Goal: Task Accomplishment & Management: Manage account settings

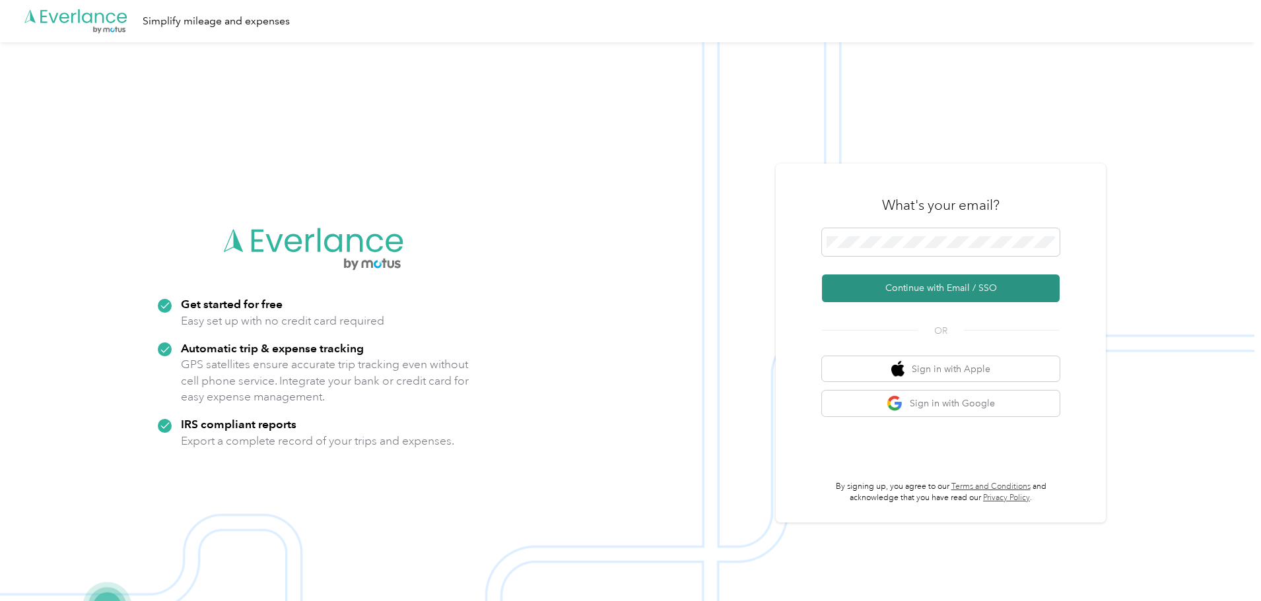
click at [880, 296] on button "Continue with Email / SSO" at bounding box center [941, 289] width 238 height 28
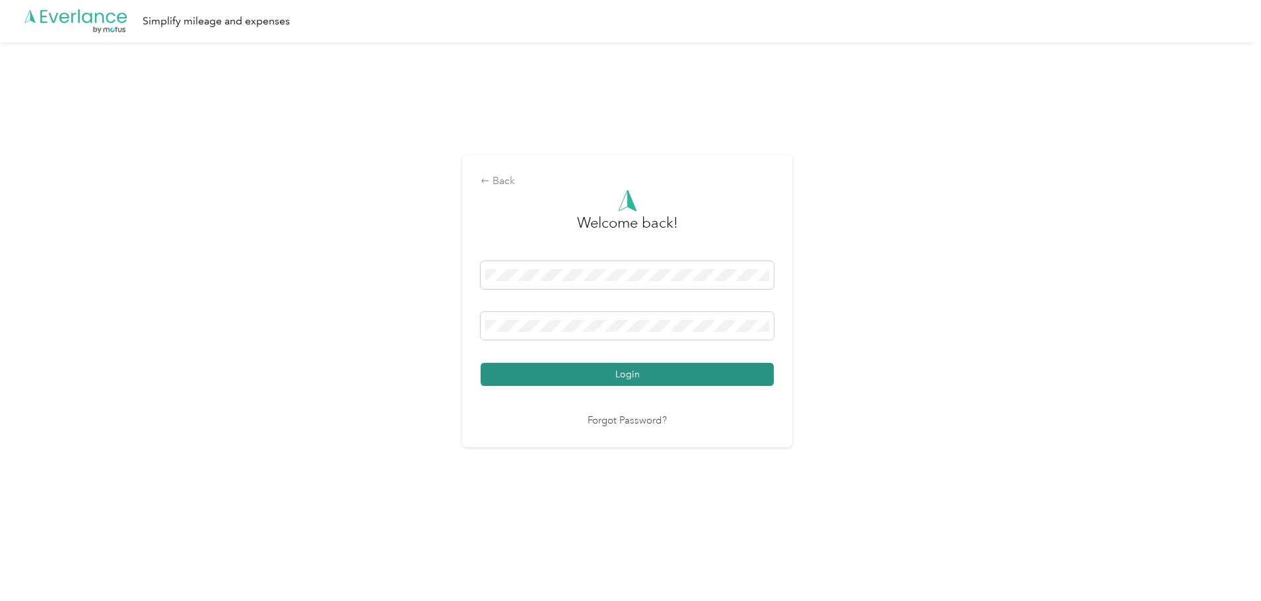
click at [655, 371] on button "Login" at bounding box center [627, 374] width 293 height 23
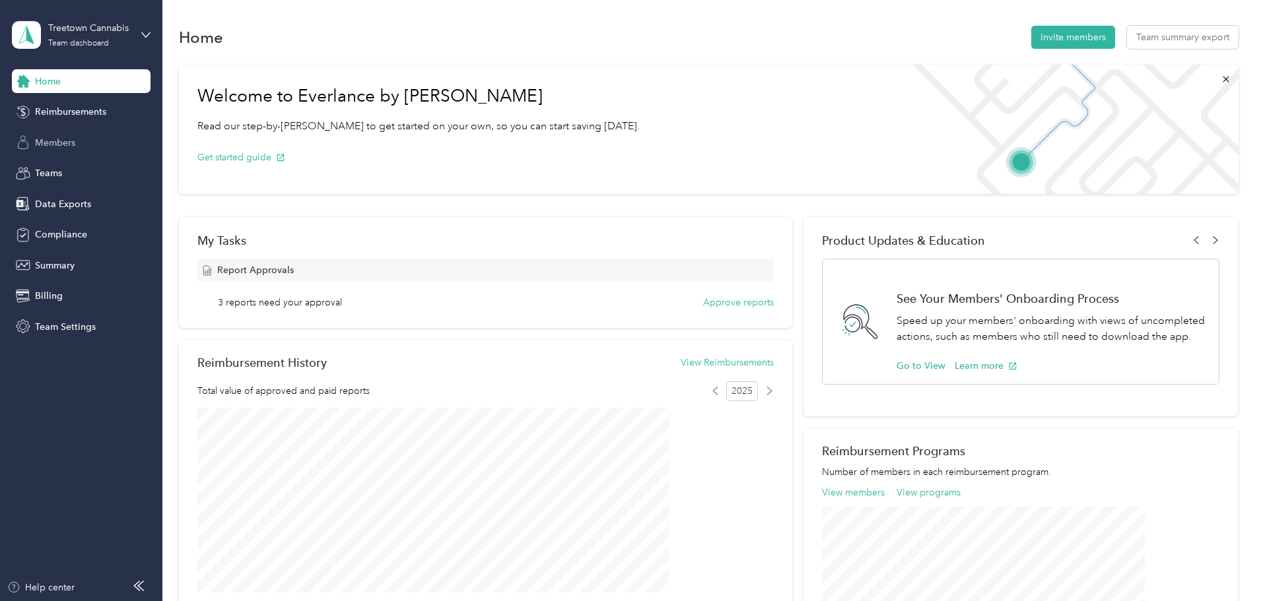
click at [50, 147] on span "Members" at bounding box center [55, 143] width 40 height 14
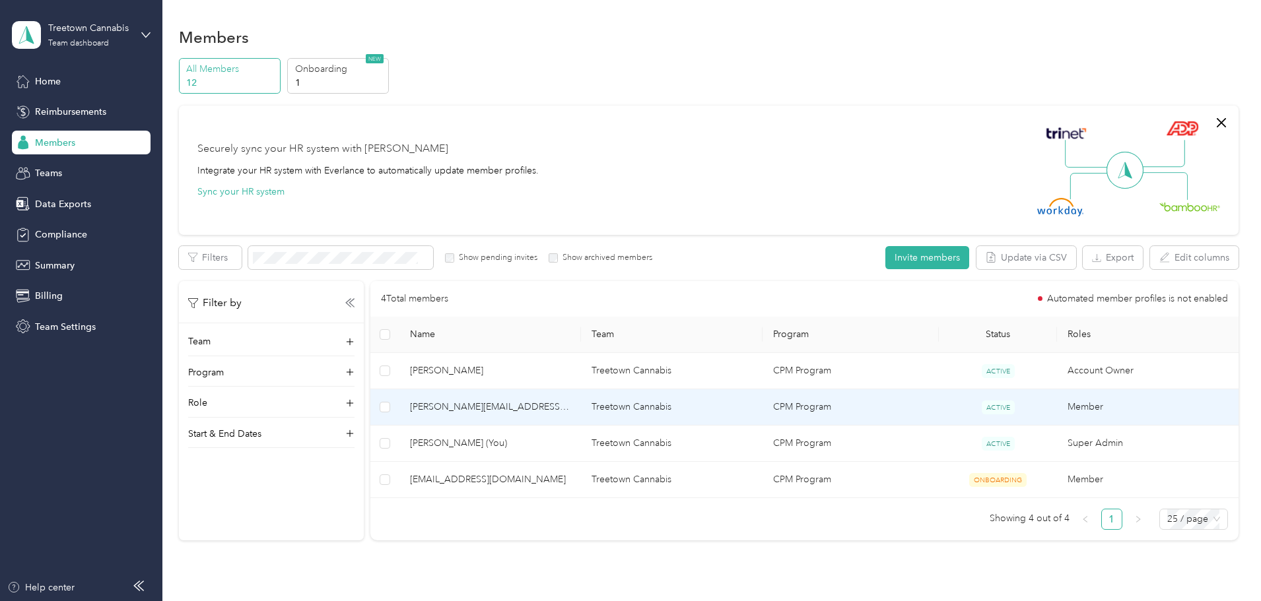
click at [514, 407] on span "[PERSON_NAME][EMAIL_ADDRESS][DOMAIN_NAME]" at bounding box center [490, 407] width 160 height 15
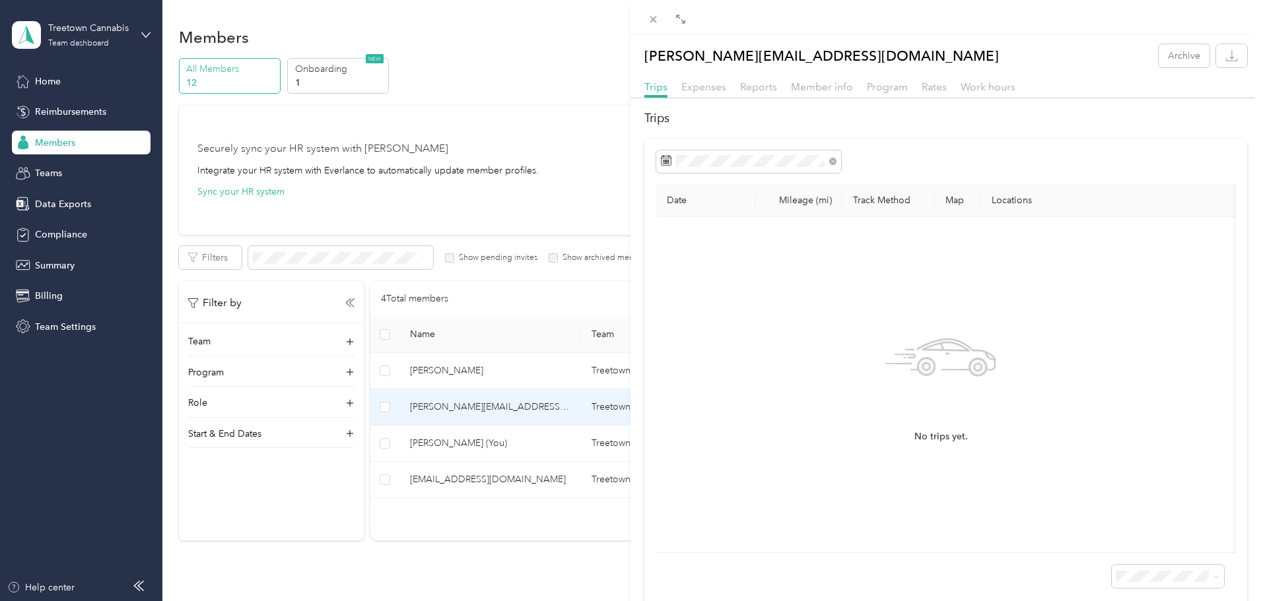
click at [759, 93] on div "Reports" at bounding box center [758, 87] width 37 height 17
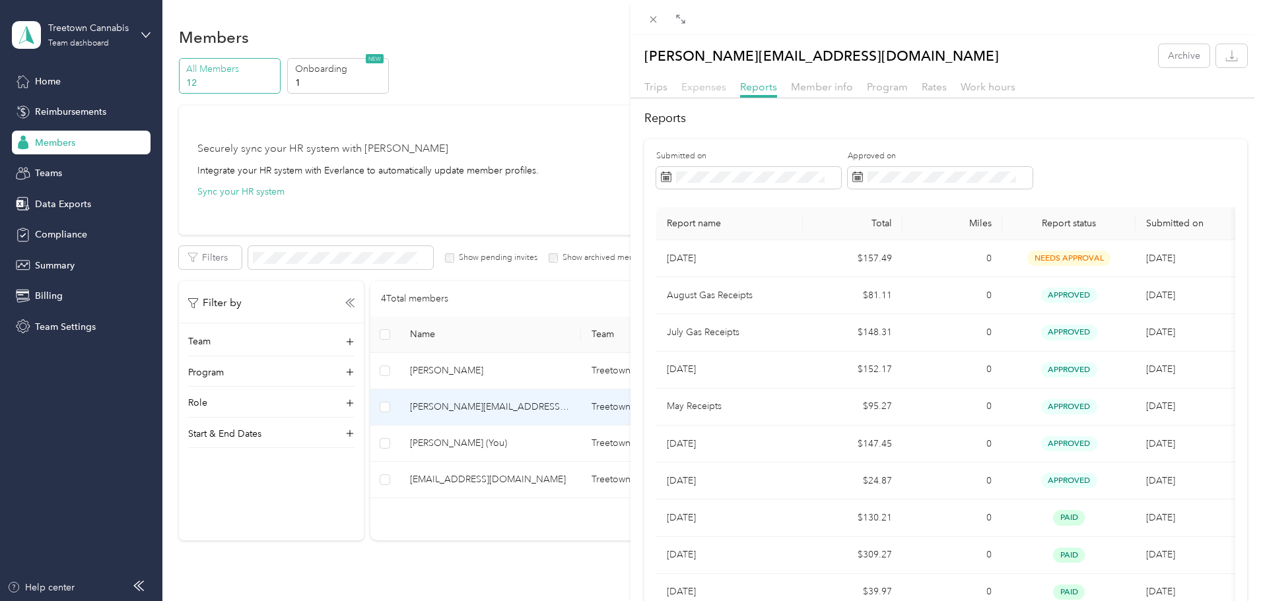
click at [707, 92] on span "Expenses" at bounding box center [703, 87] width 45 height 13
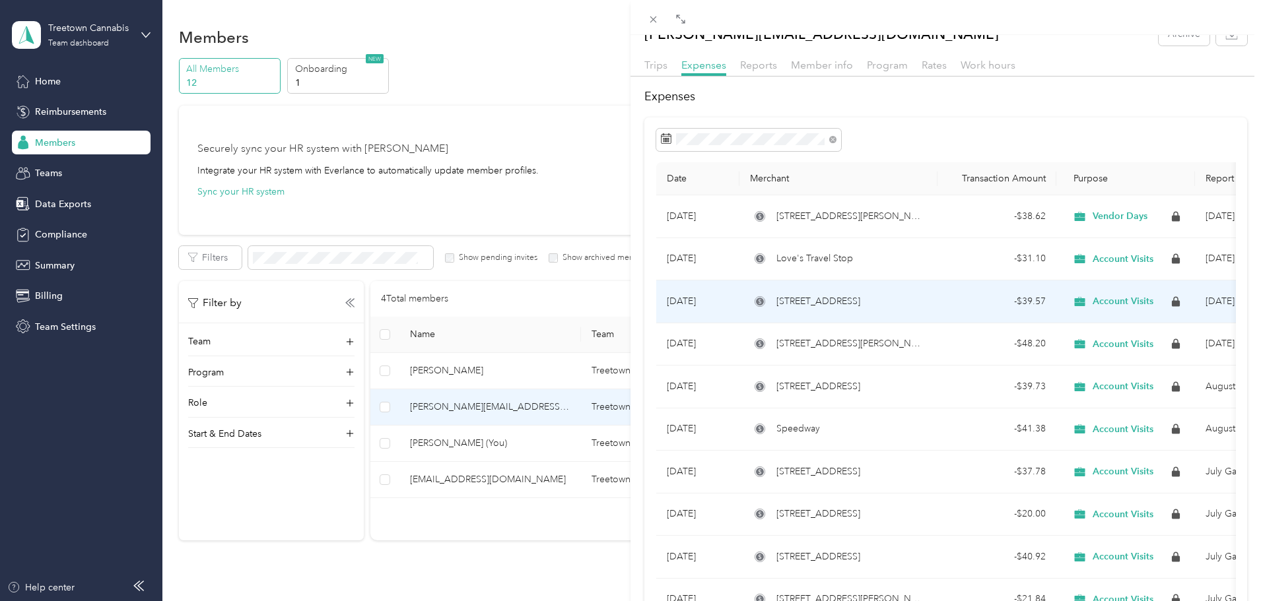
scroll to position [44, 0]
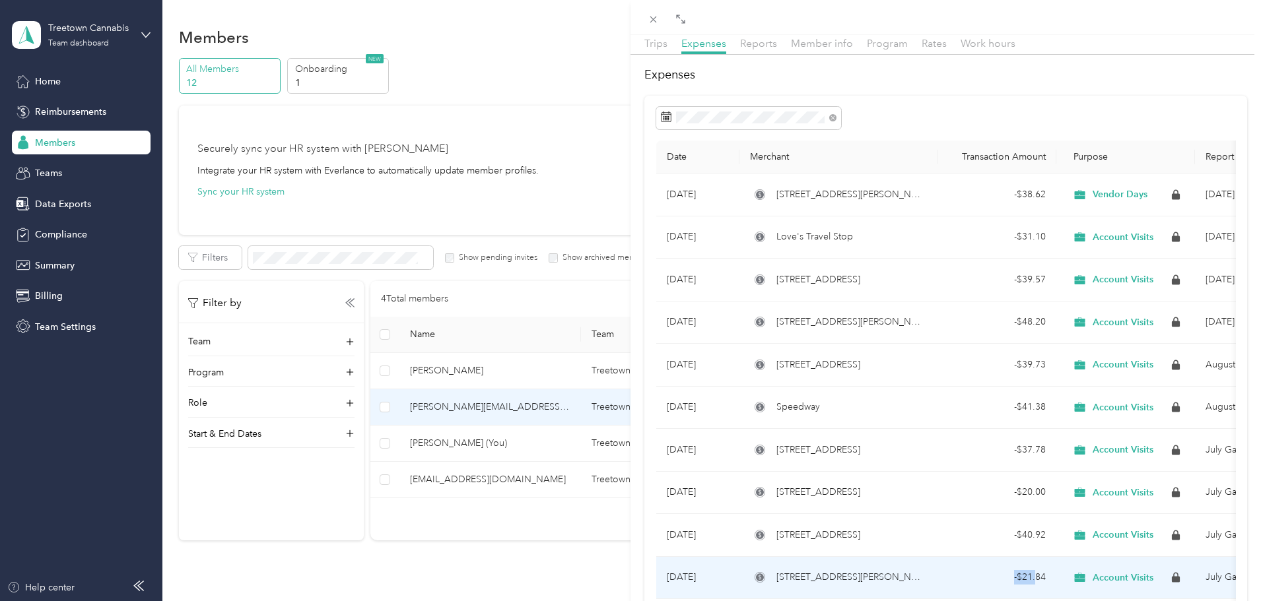
drag, startPoint x: 956, startPoint y: 593, endPoint x: 1036, endPoint y: 591, distance: 80.6
click at [1036, 591] on td "- $21.84" at bounding box center [996, 578] width 119 height 43
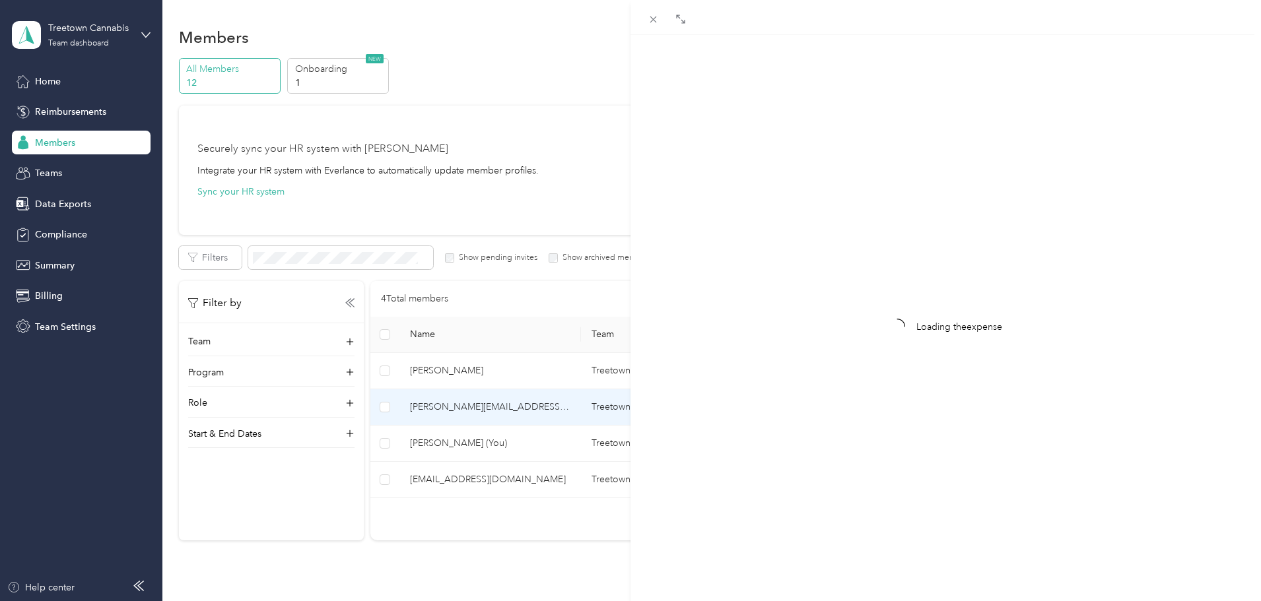
scroll to position [17, 0]
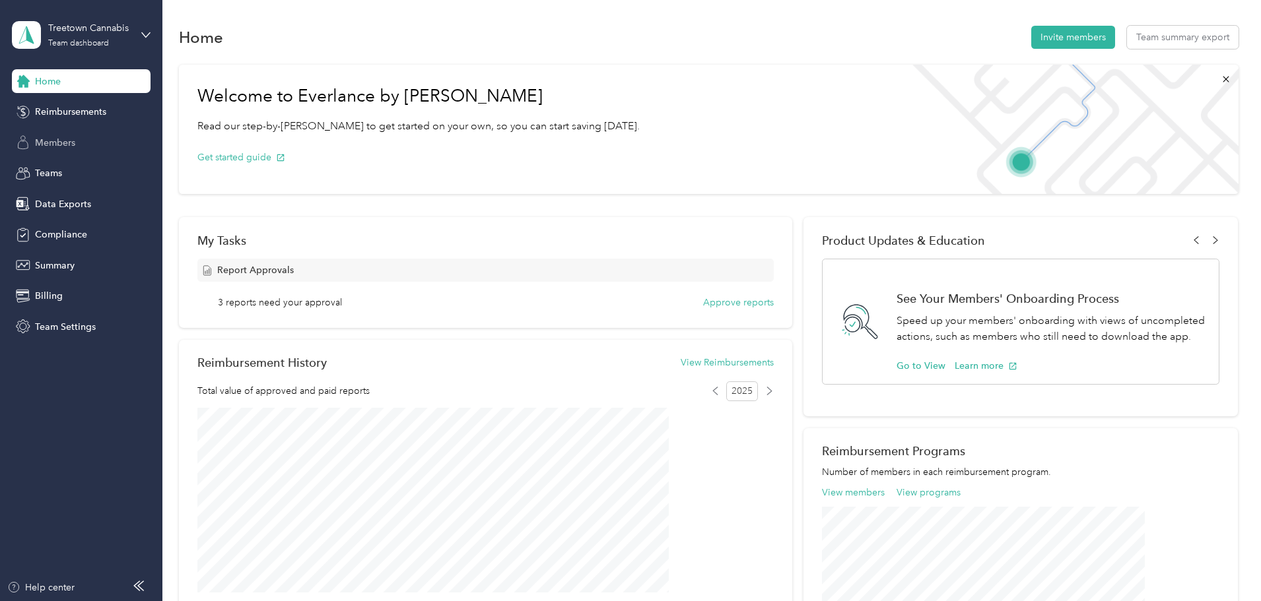
click at [44, 148] on span "Members" at bounding box center [55, 143] width 40 height 14
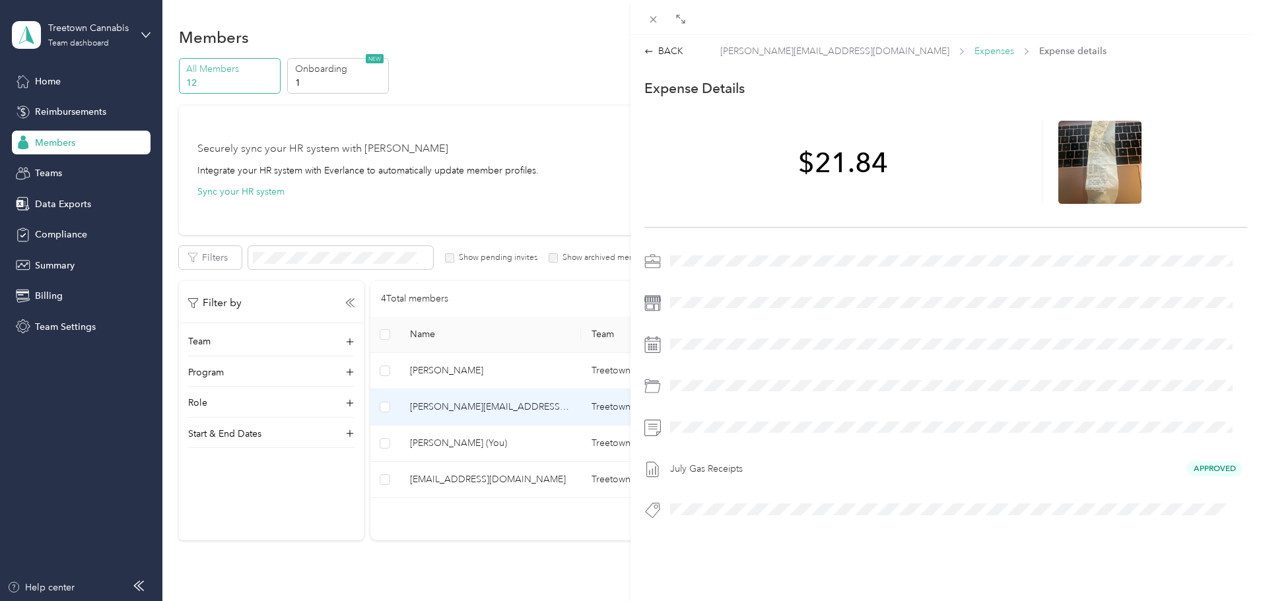
click at [974, 49] on span "Expenses" at bounding box center [994, 51] width 40 height 14
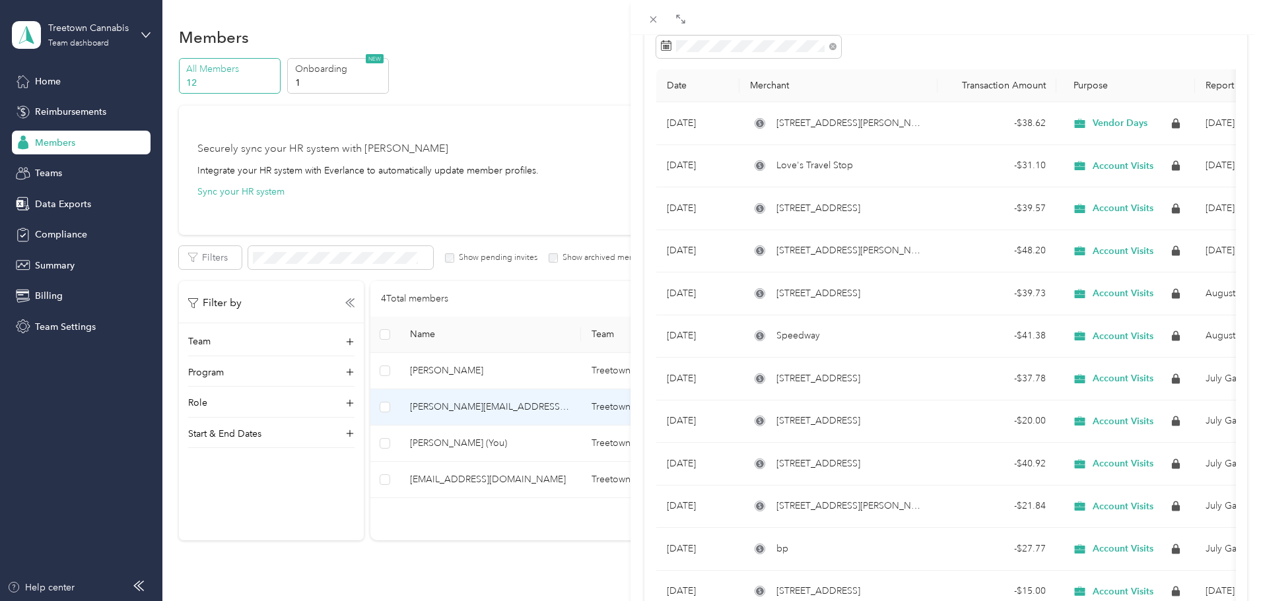
scroll to position [11, 0]
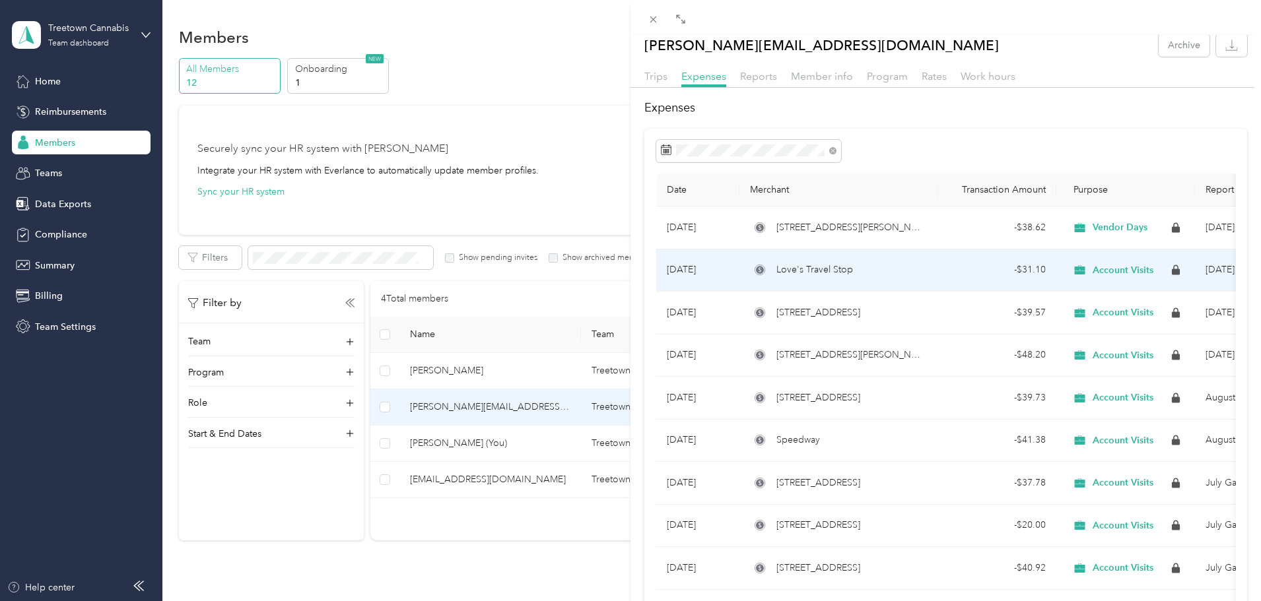
click at [898, 279] on td "Love's Travel Stop" at bounding box center [838, 271] width 198 height 43
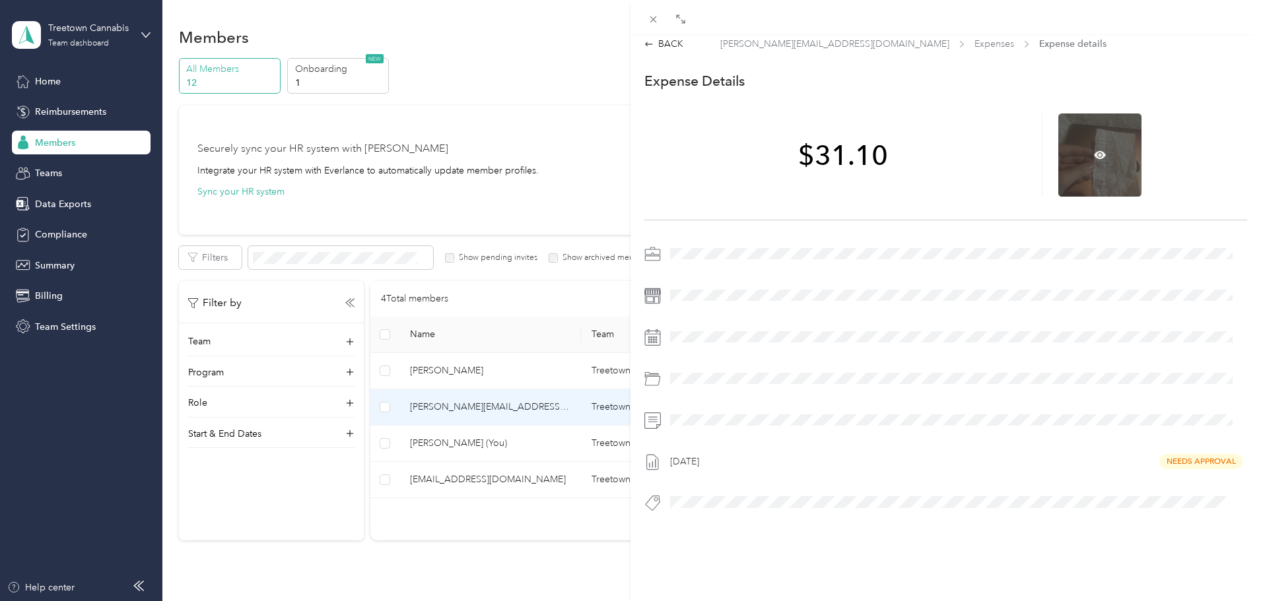
click at [1097, 165] on div at bounding box center [1099, 155] width 83 height 83
click at [1094, 153] on icon at bounding box center [1100, 155] width 12 height 8
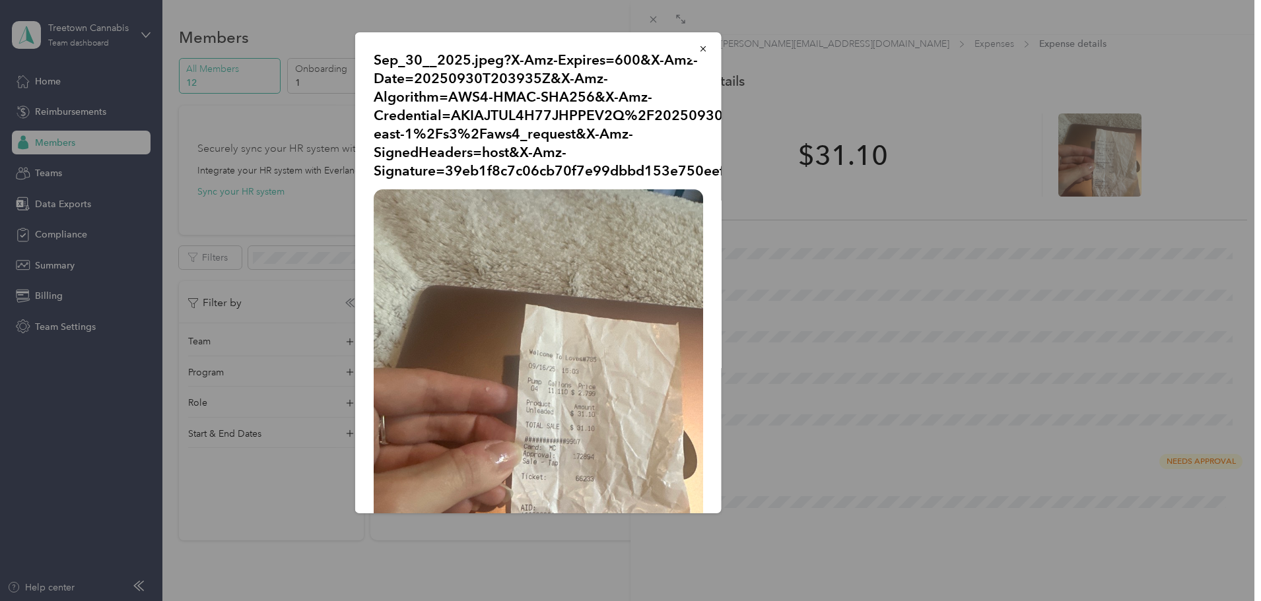
click at [895, 290] on div "Sep_30__2025.jpeg?X-Amz-Expires=600&X-Amz-Date=20250930T203935Z&X-Amz-Algorithm…" at bounding box center [813, 274] width 366 height 485
click at [698, 48] on icon "button" at bounding box center [702, 48] width 9 height 9
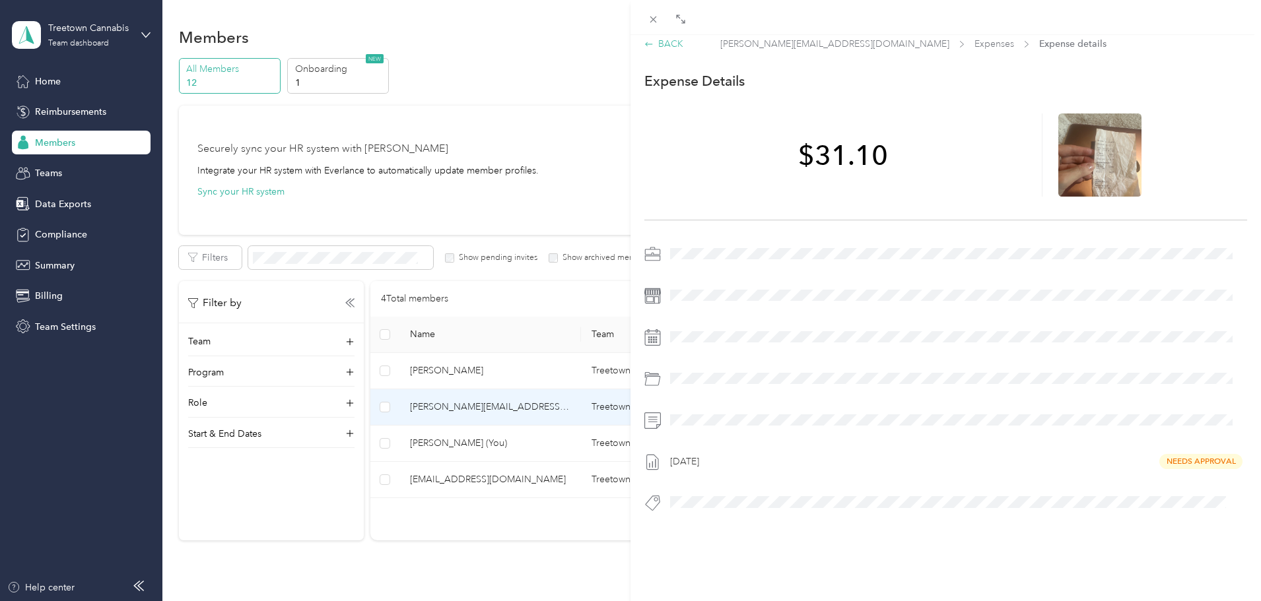
click at [647, 42] on icon at bounding box center [648, 44] width 7 height 4
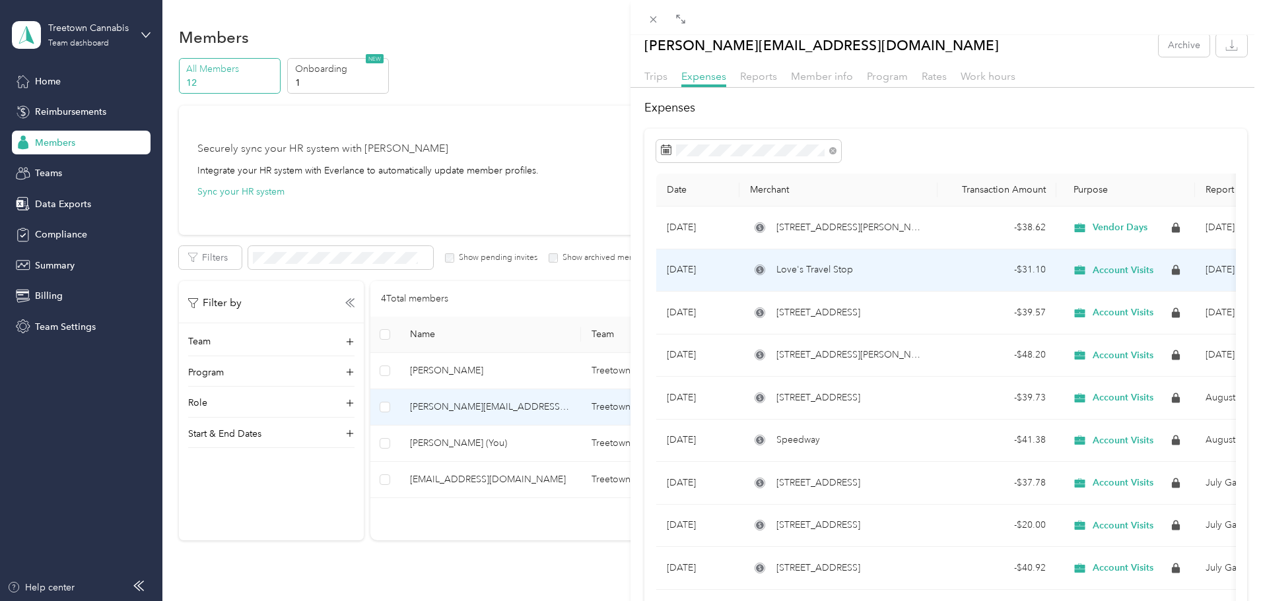
click at [774, 268] on div "Love's Travel Stop" at bounding box center [838, 270] width 177 height 15
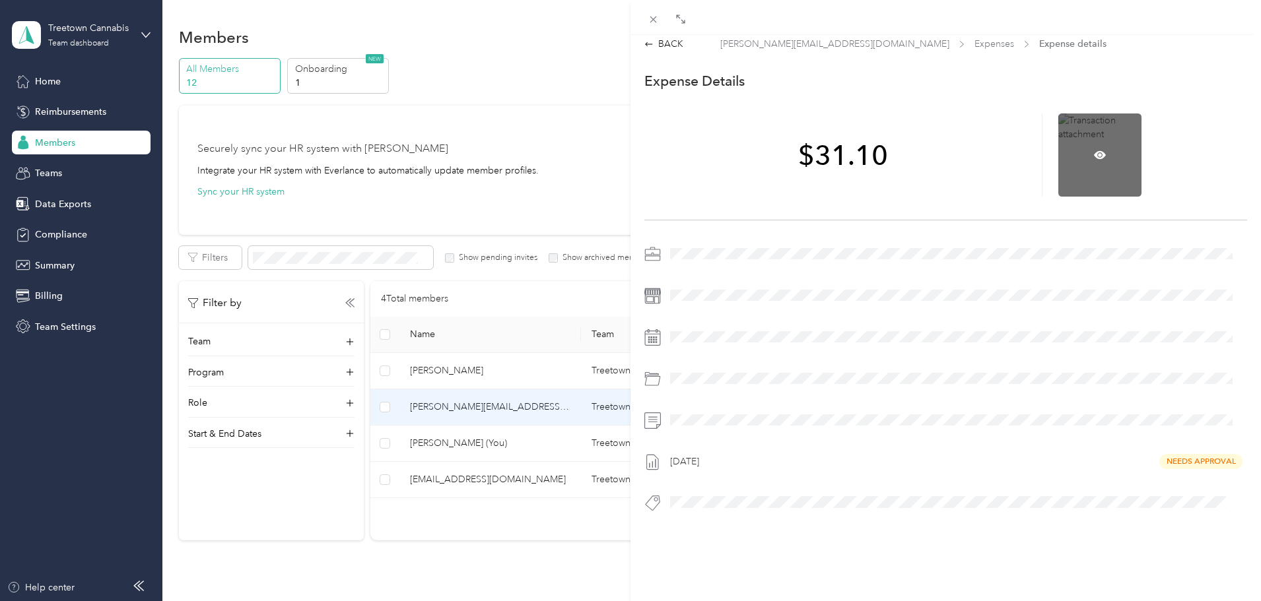
click at [1075, 163] on div at bounding box center [1099, 155] width 83 height 83
click at [1094, 151] on icon at bounding box center [1100, 155] width 12 height 8
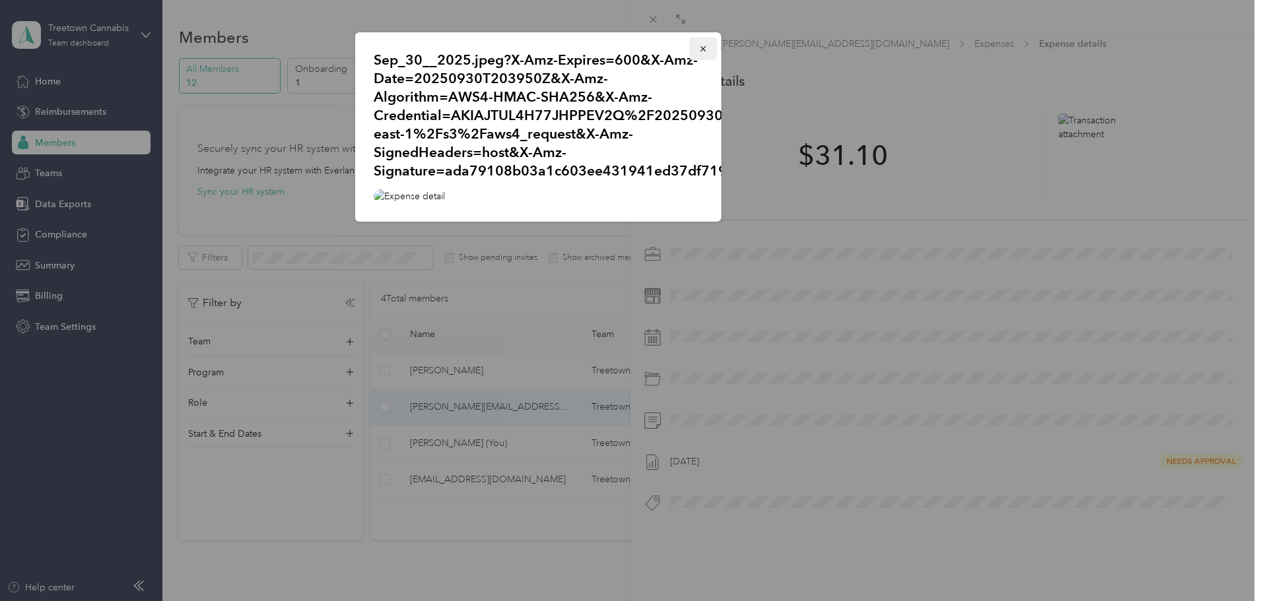
click at [698, 48] on icon "button" at bounding box center [702, 48] width 9 height 9
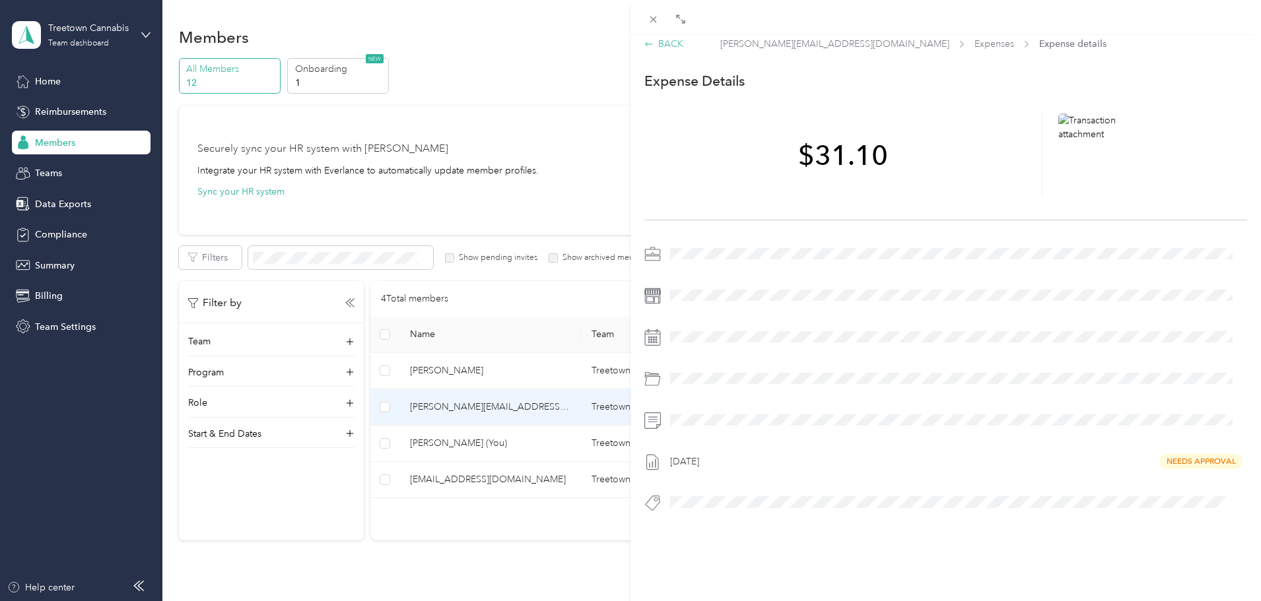
click at [654, 40] on div "BACK" at bounding box center [663, 44] width 39 height 14
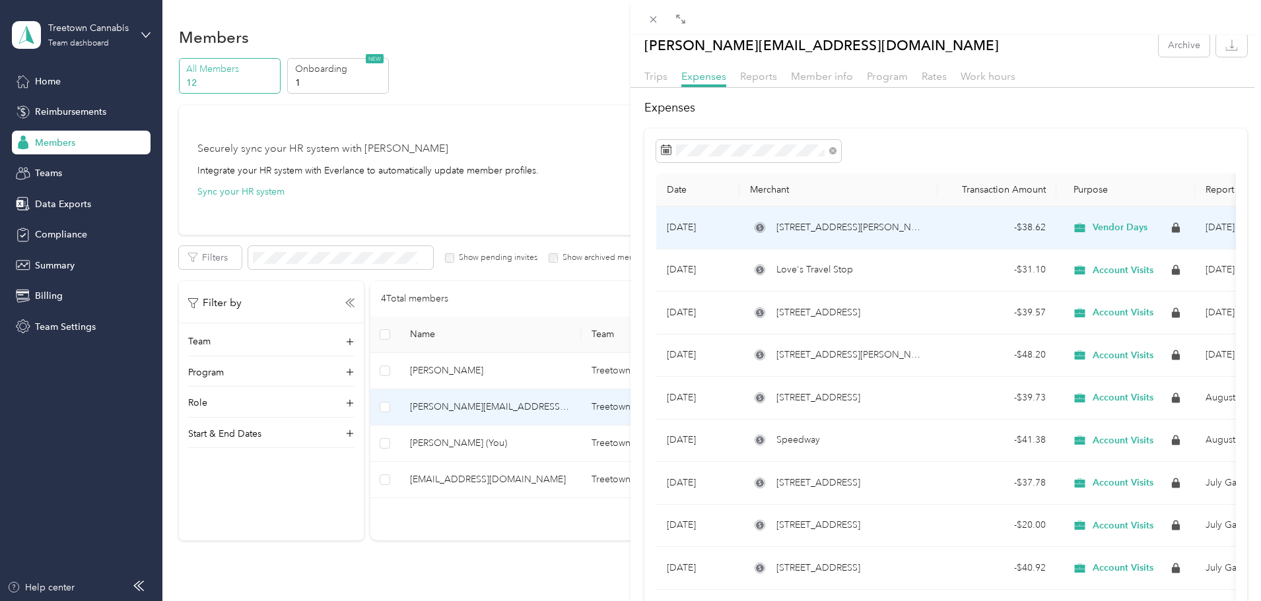
click at [818, 228] on span "[STREET_ADDRESS][PERSON_NAME]" at bounding box center [851, 227] width 151 height 15
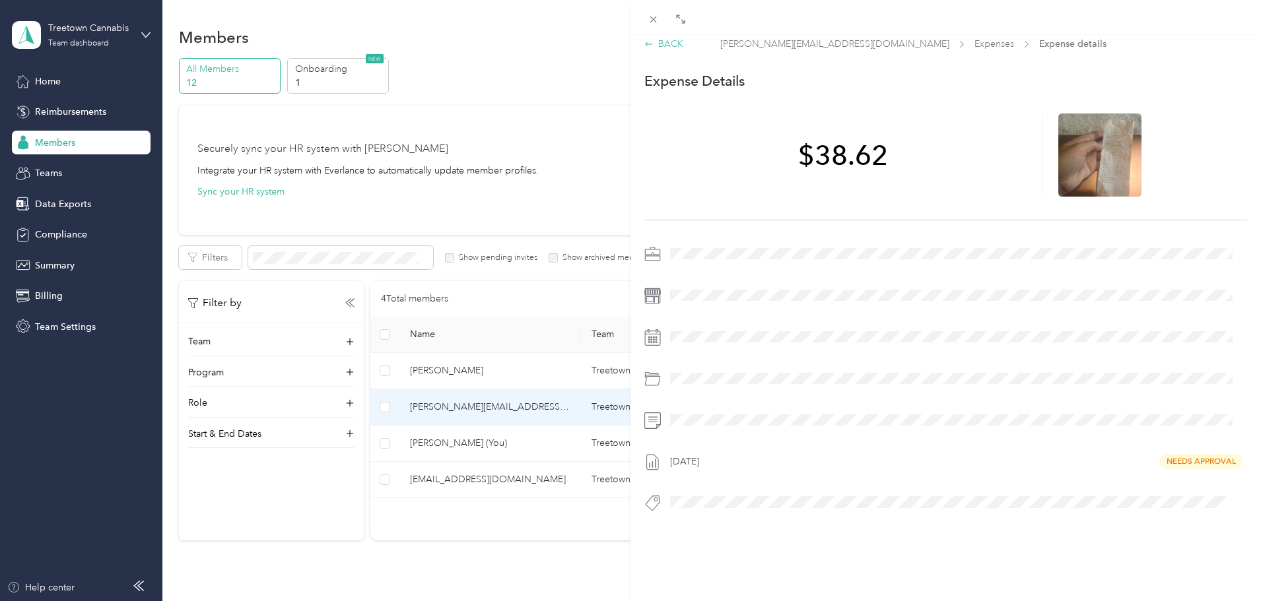
click at [650, 40] on icon at bounding box center [648, 44] width 9 height 9
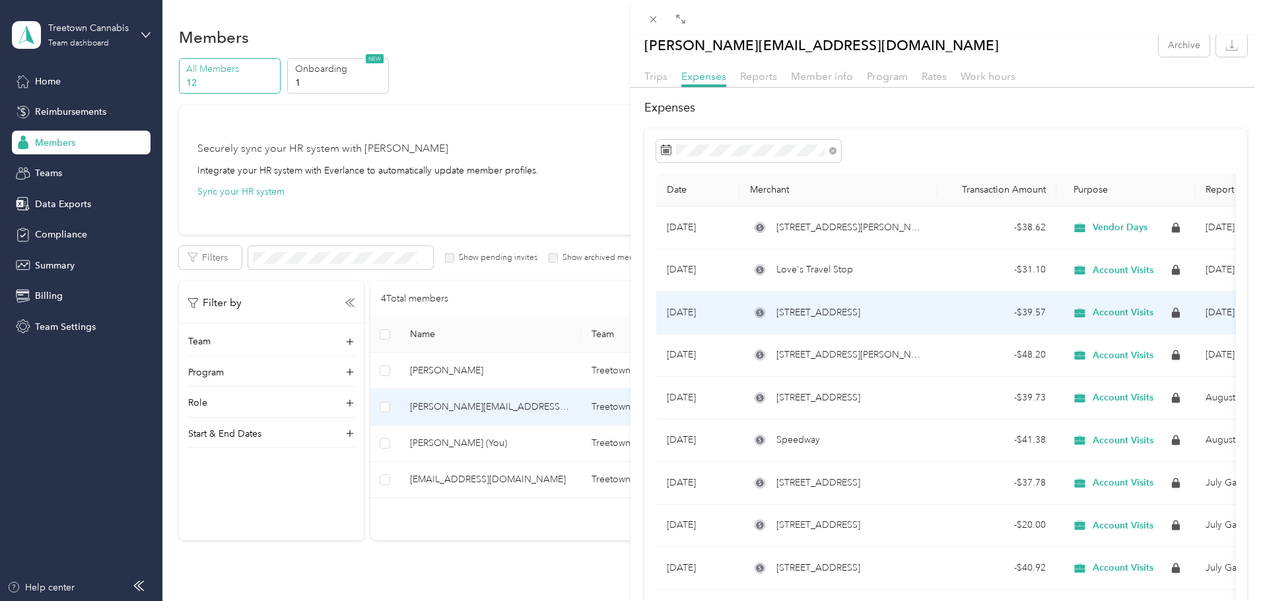
click at [1029, 313] on div "- $39.57" at bounding box center [997, 313] width 98 height 15
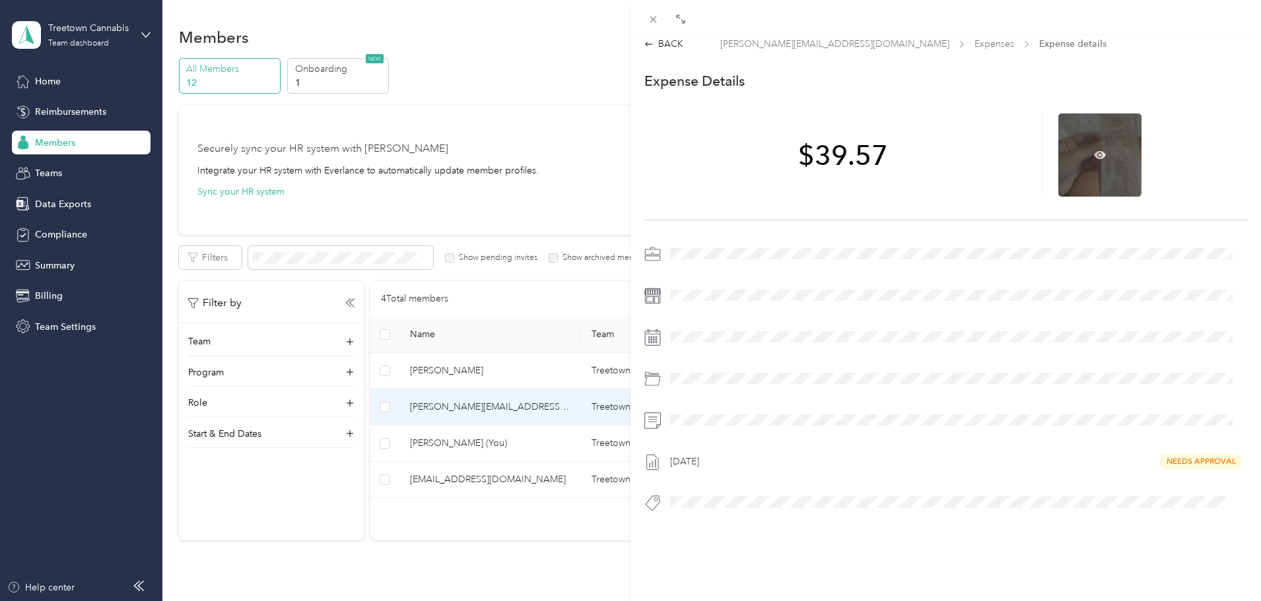
click at [1109, 144] on div at bounding box center [1099, 155] width 83 height 83
click at [1094, 151] on icon at bounding box center [1100, 155] width 12 height 12
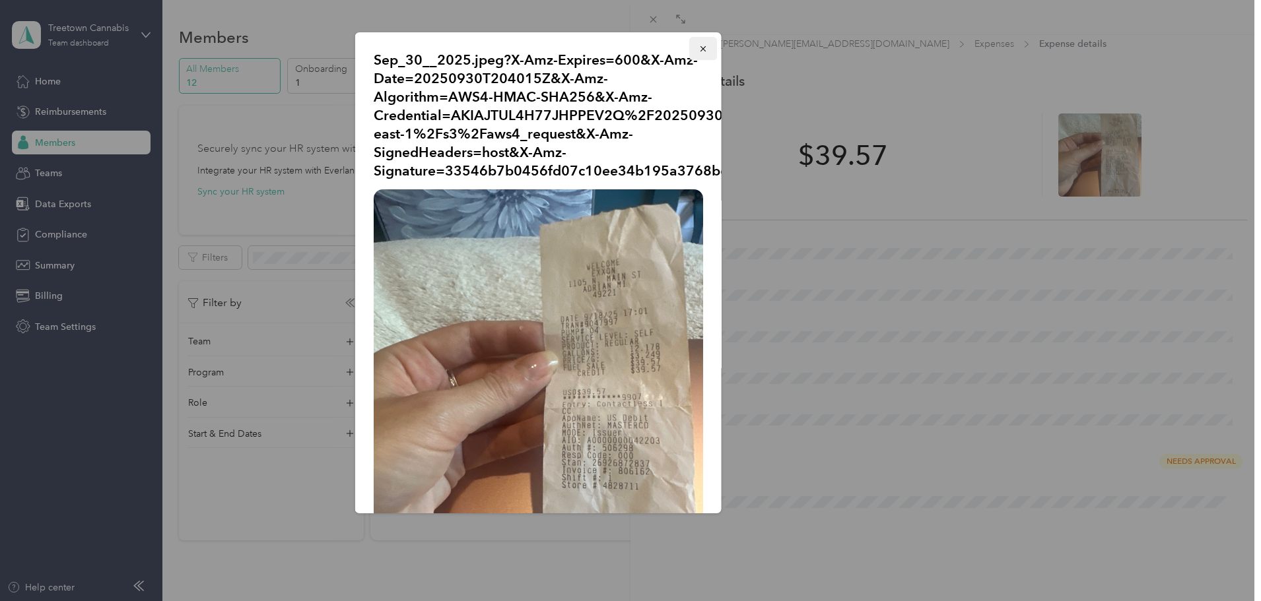
click at [698, 49] on icon "button" at bounding box center [702, 48] width 9 height 9
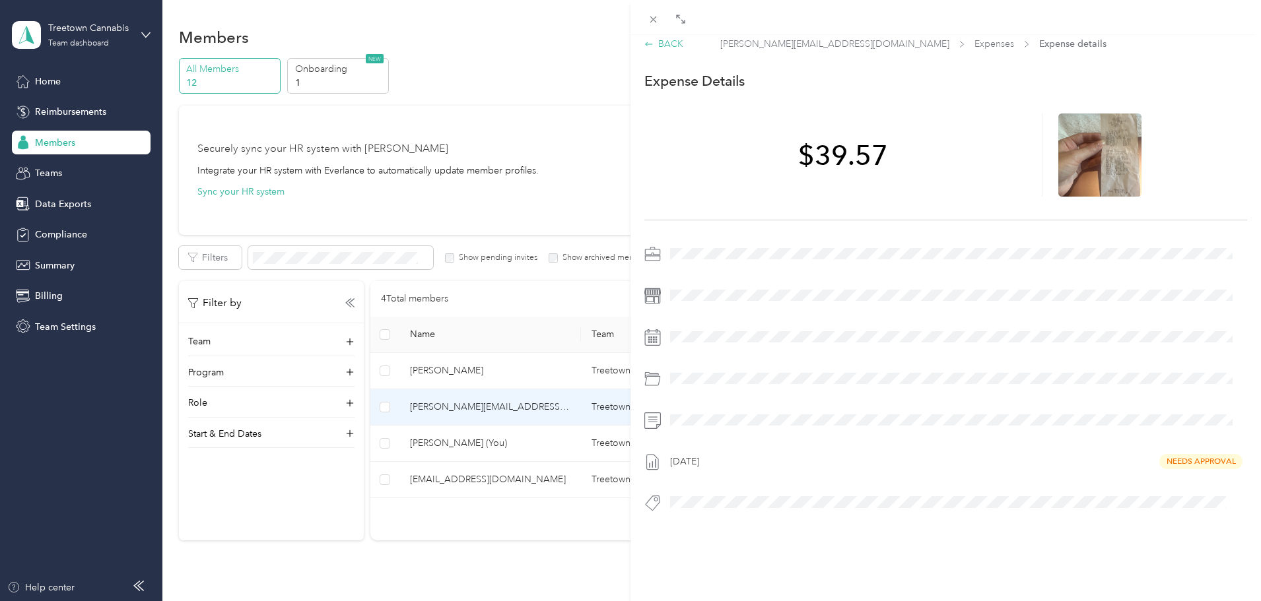
click at [650, 40] on icon at bounding box center [648, 44] width 9 height 9
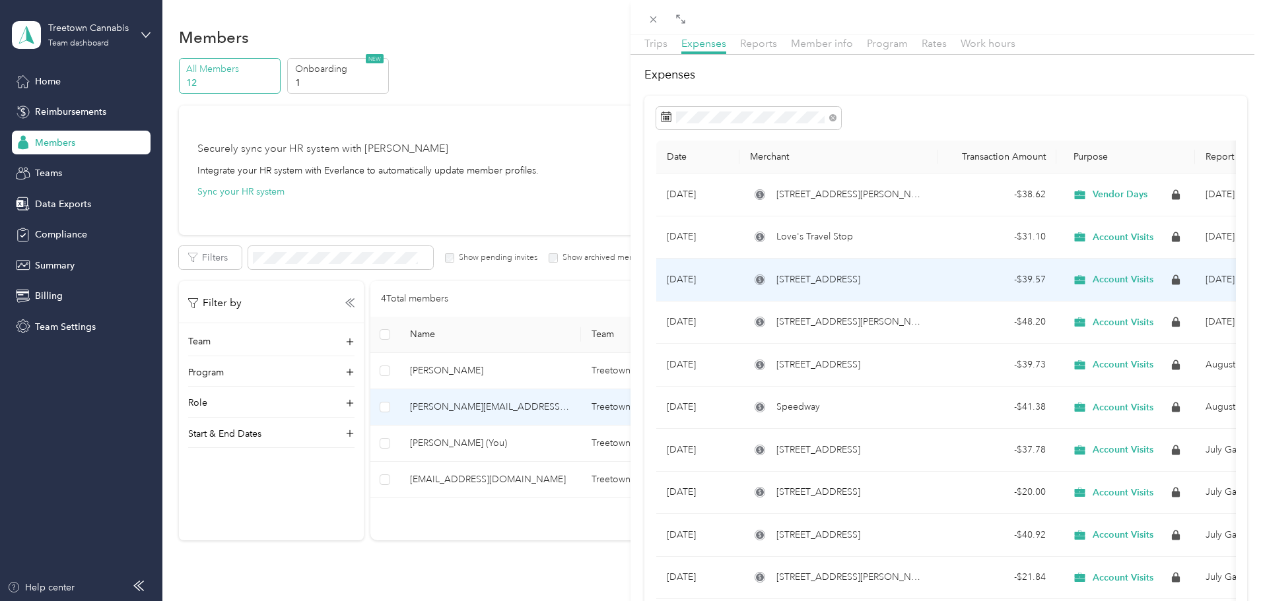
scroll to position [54, 0]
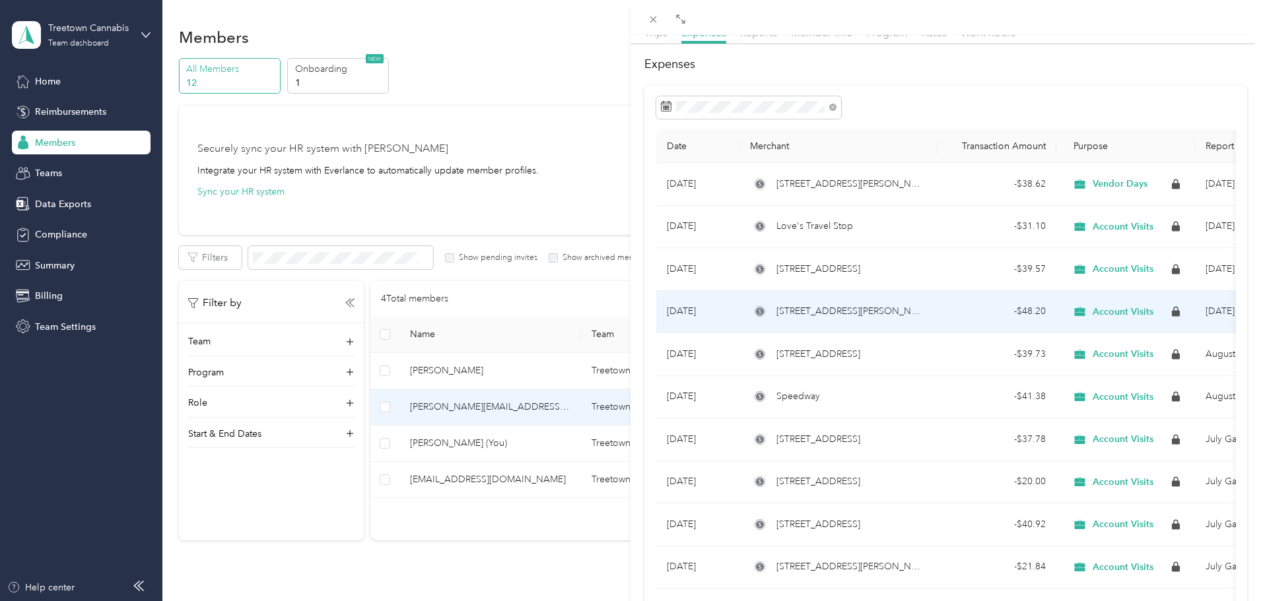
click at [873, 326] on td "[STREET_ADDRESS][PERSON_NAME]" at bounding box center [838, 312] width 198 height 43
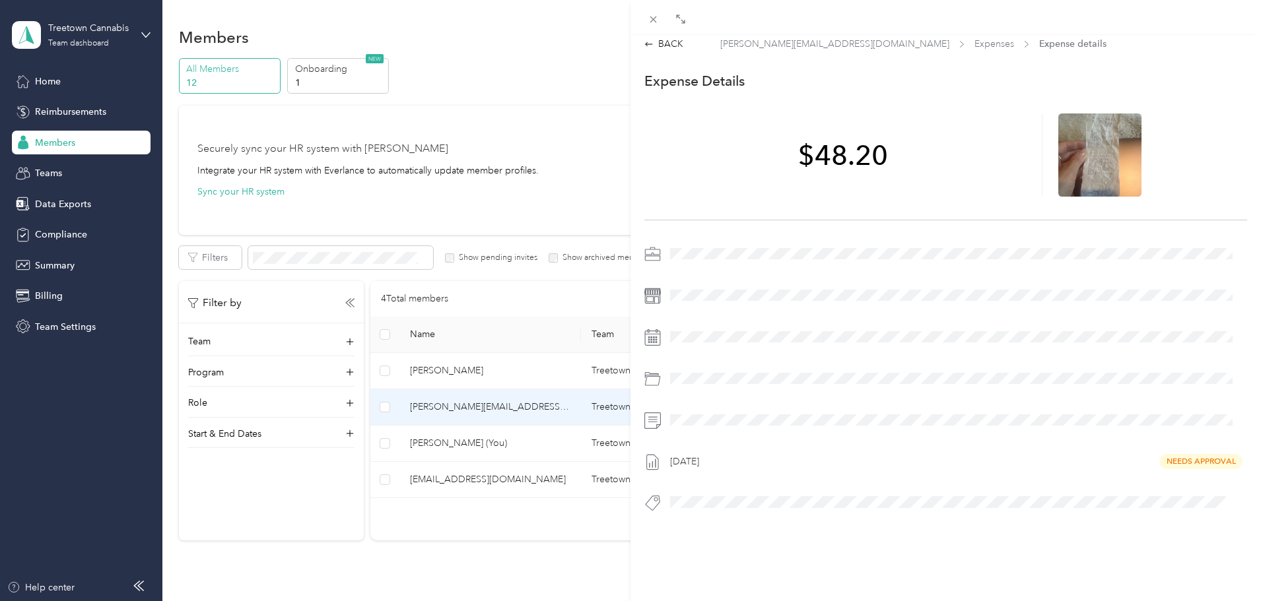
scroll to position [17, 0]
click at [1098, 151] on icon at bounding box center [1100, 155] width 12 height 8
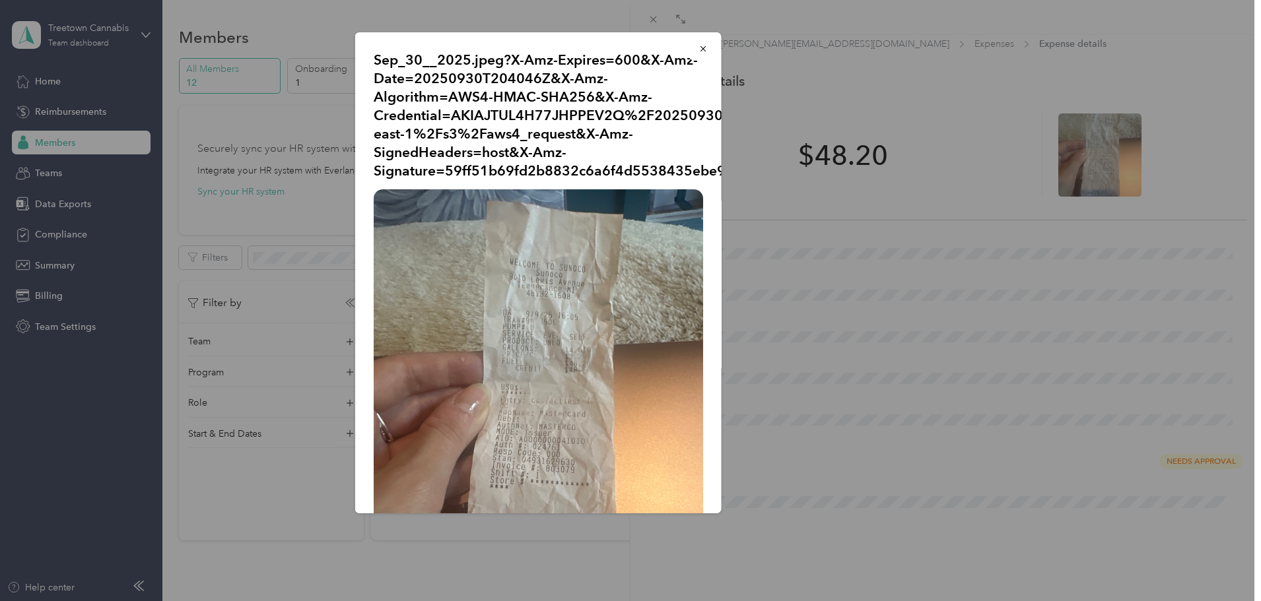
click at [572, 298] on img at bounding box center [538, 408] width 329 height 439
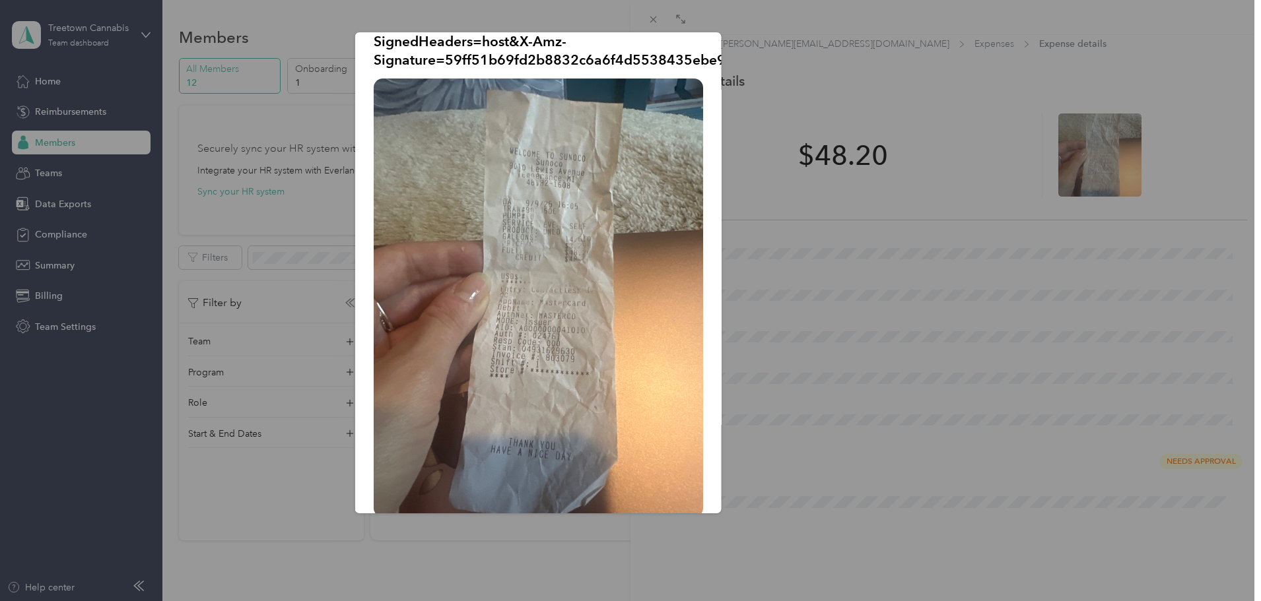
scroll to position [130, 0]
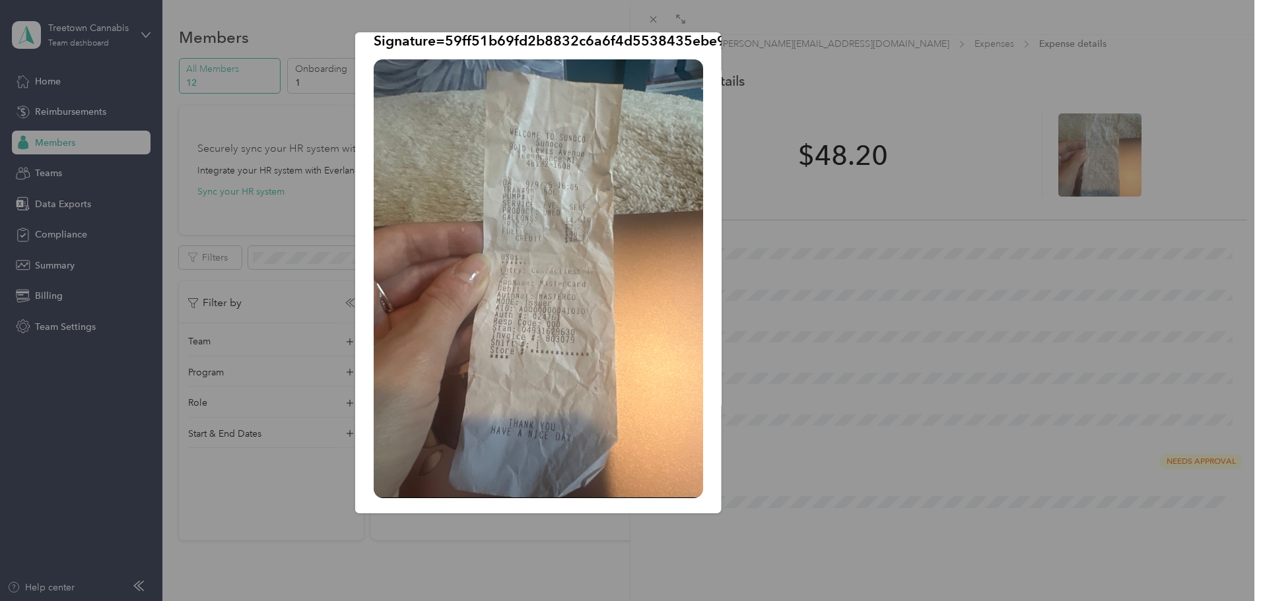
click at [909, 310] on div "Sep_30__2025.jpeg?X-Amz-Expires=600&X-Amz-Date=20250930T204046Z&X-Amz-Algorithm…" at bounding box center [813, 274] width 366 height 485
click at [1007, 131] on div at bounding box center [630, 300] width 1261 height 601
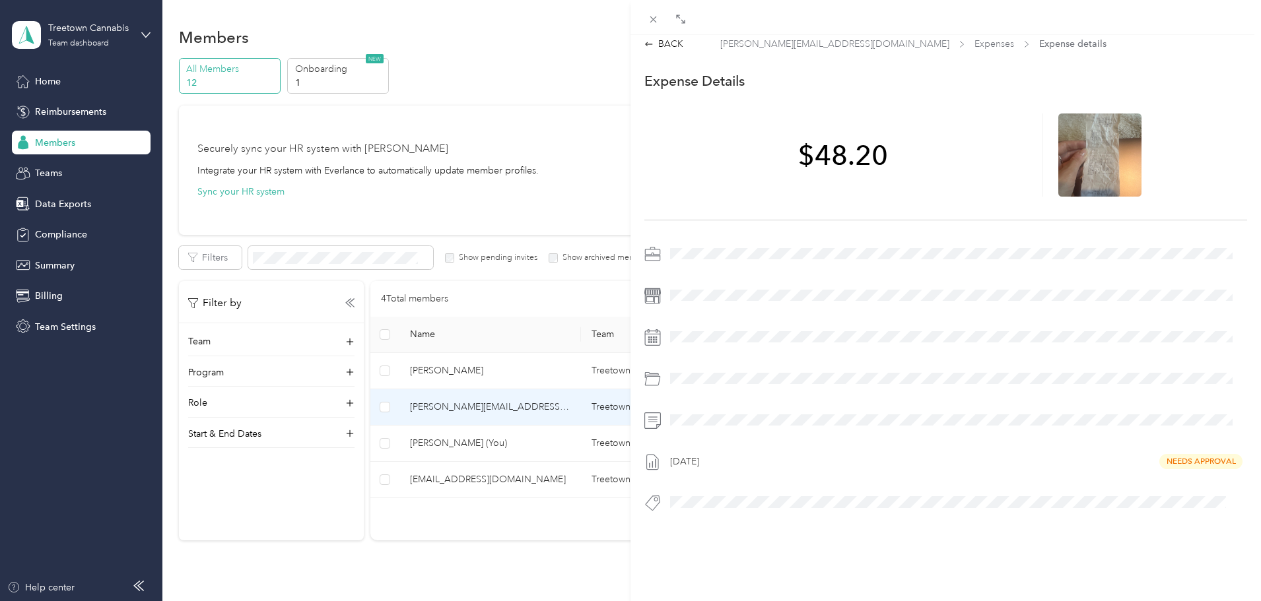
scroll to position [0, 0]
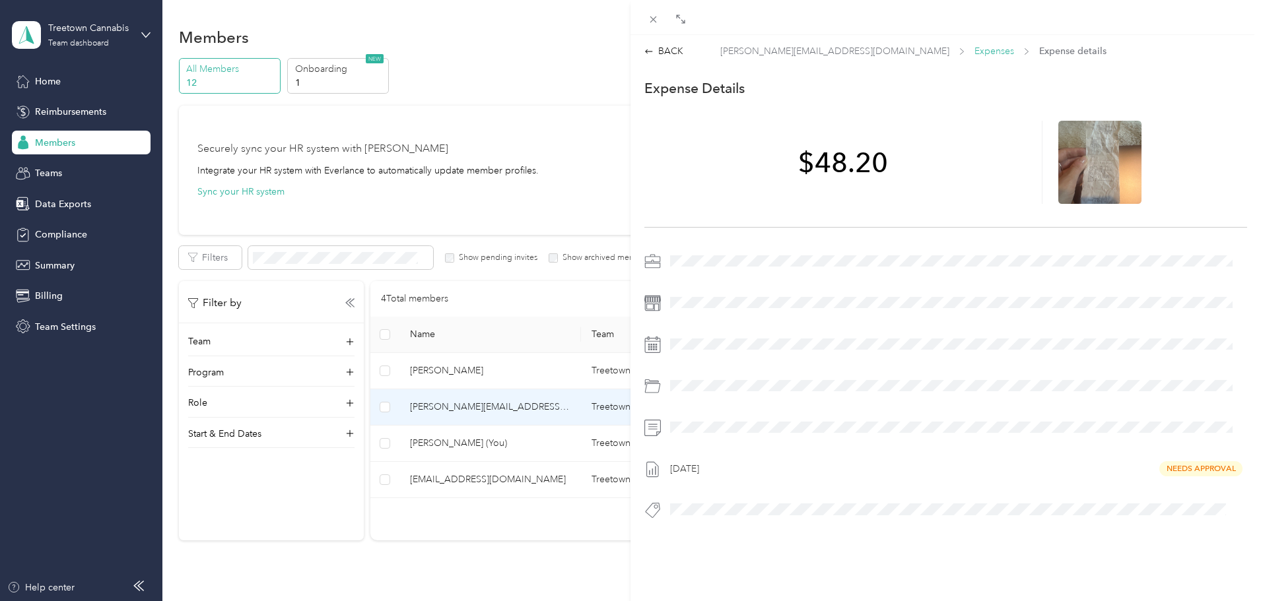
click at [974, 51] on span "Expenses" at bounding box center [994, 51] width 40 height 14
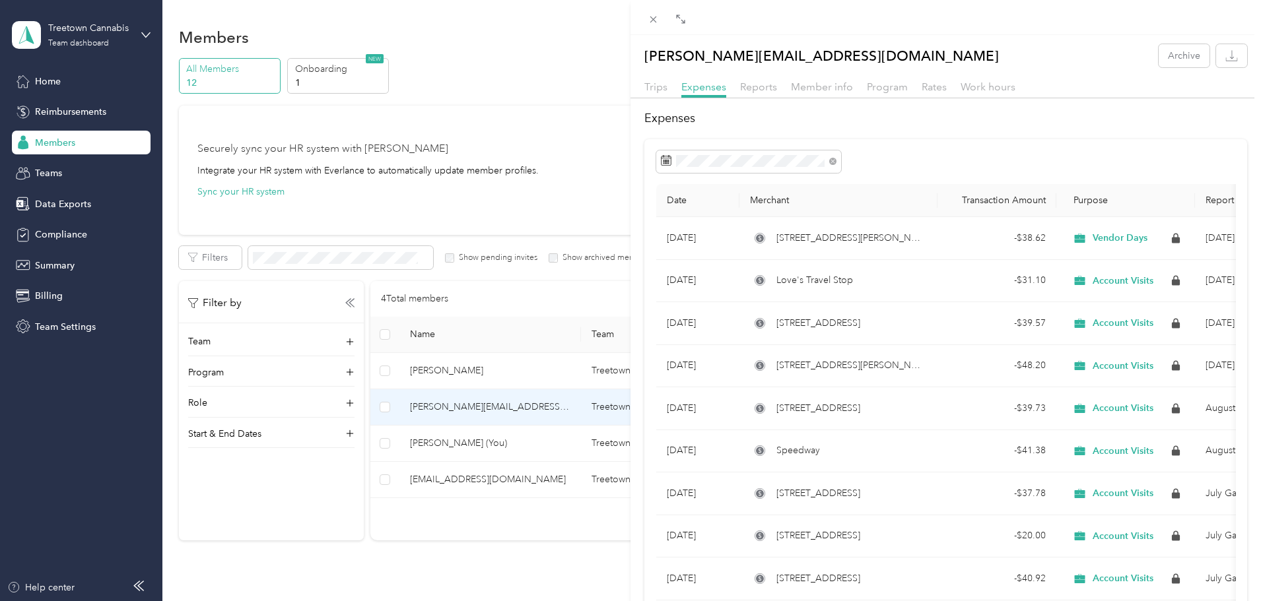
click at [530, 474] on div "[PERSON_NAME][EMAIL_ADDRESS][DOMAIN_NAME] Archive Trips Expenses Reports Member…" at bounding box center [630, 300] width 1261 height 601
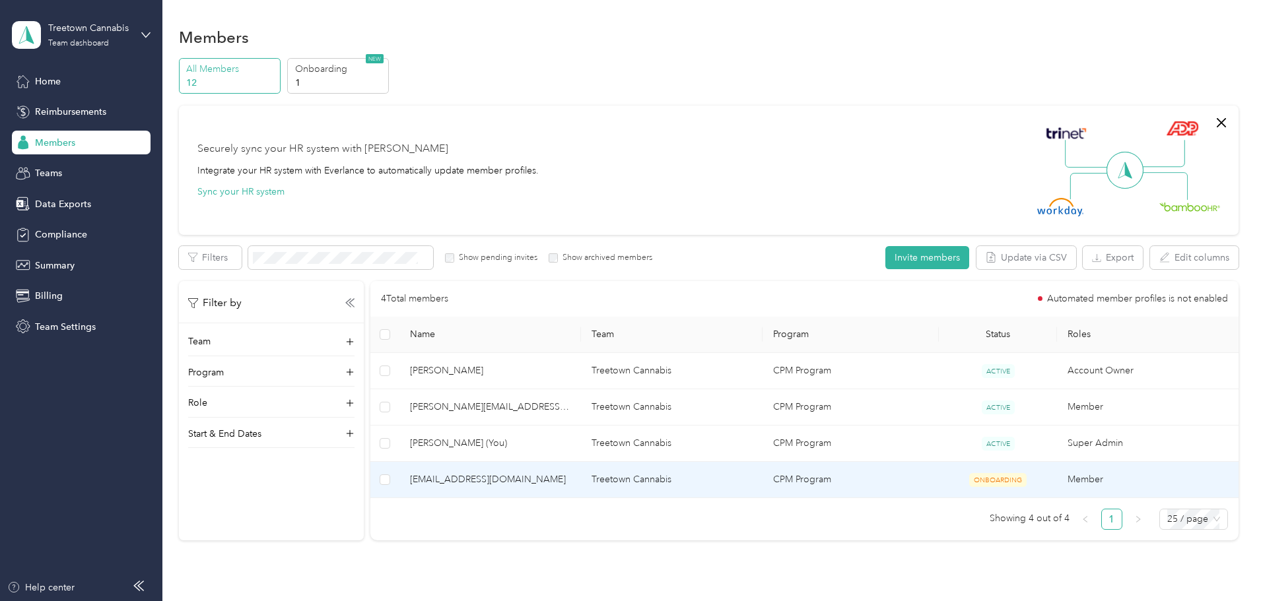
click at [482, 467] on td "[EMAIL_ADDRESS][DOMAIN_NAME]" at bounding box center [490, 480] width 182 height 36
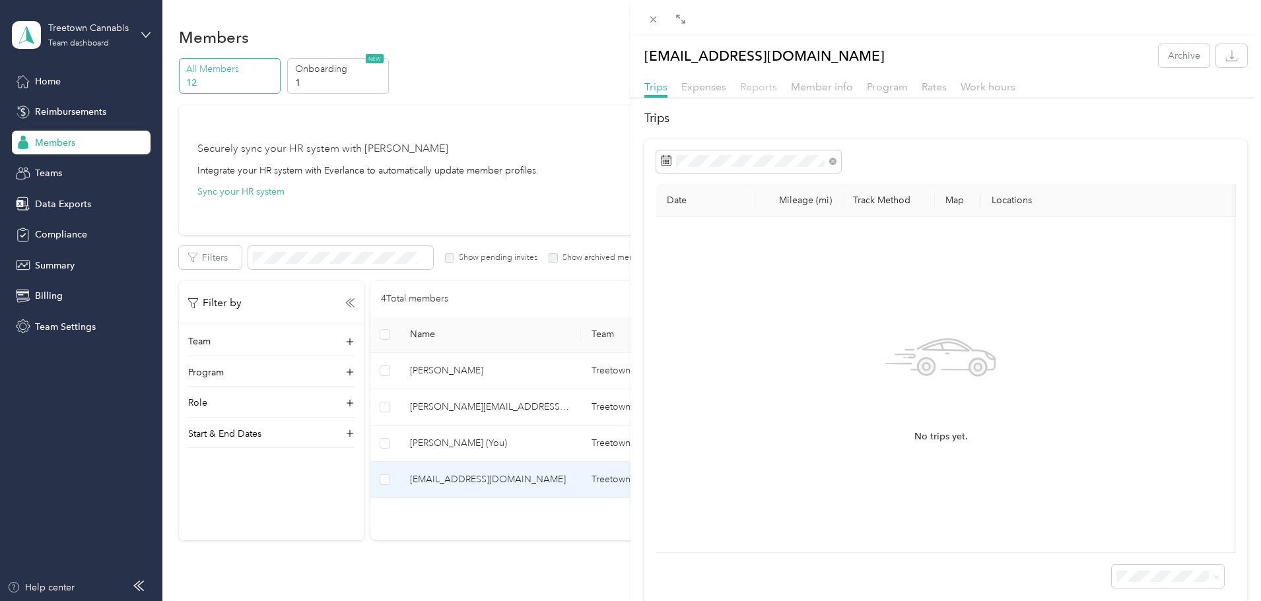
click at [758, 90] on span "Reports" at bounding box center [758, 87] width 37 height 13
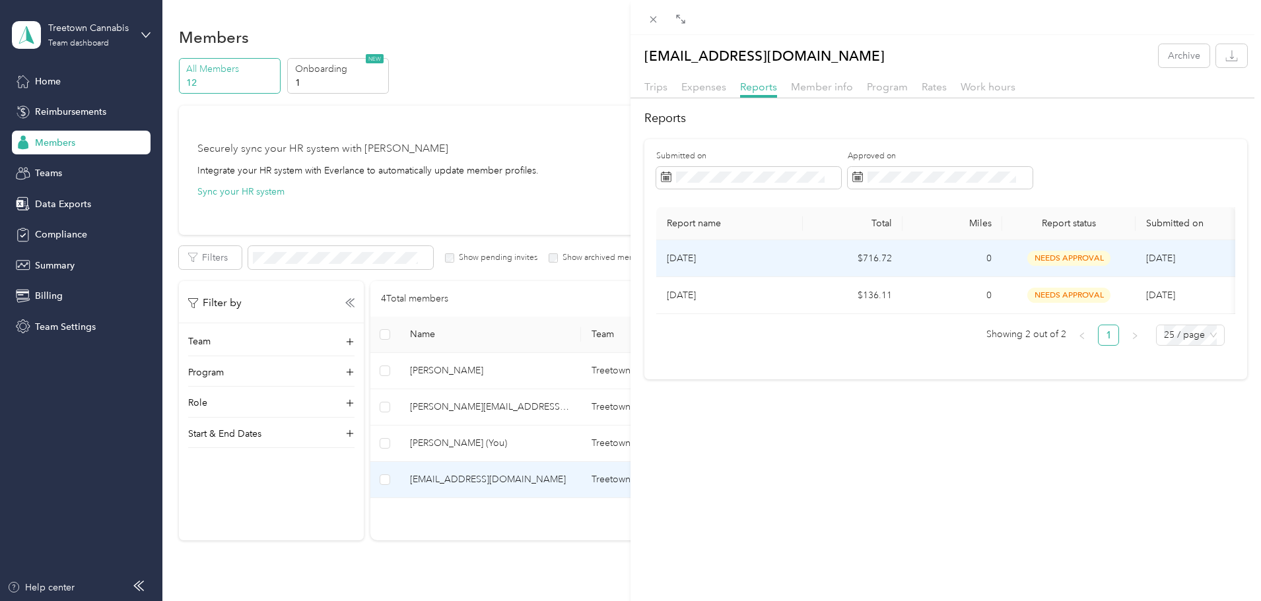
click at [782, 257] on p "[DATE]" at bounding box center [729, 259] width 125 height 15
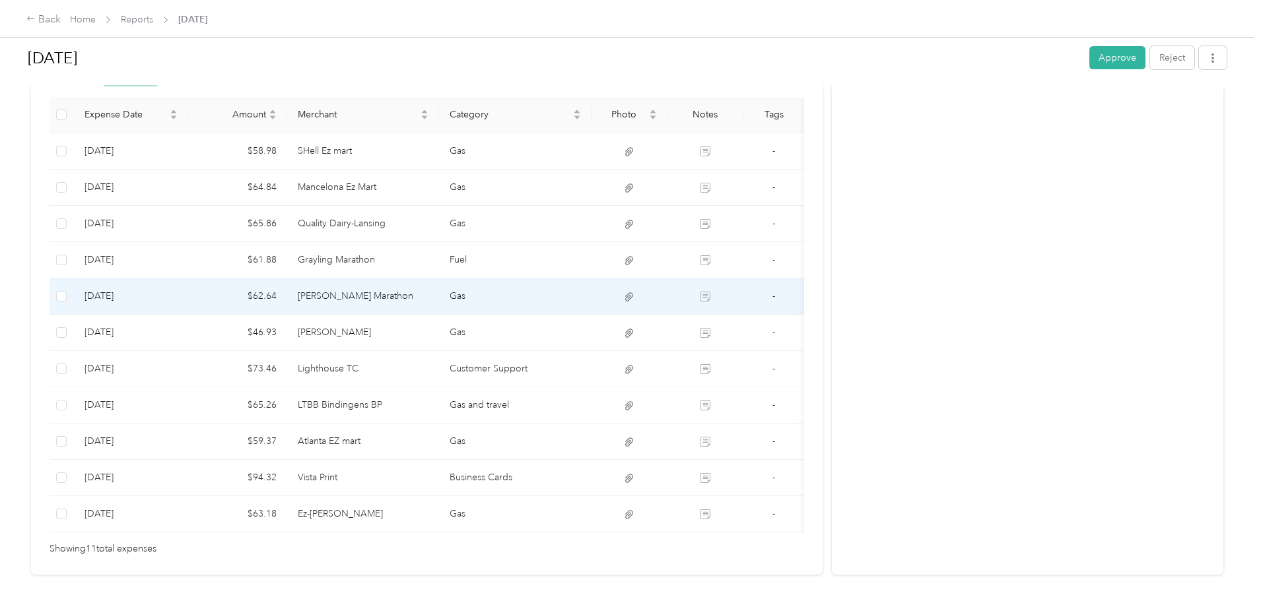
scroll to position [352, 0]
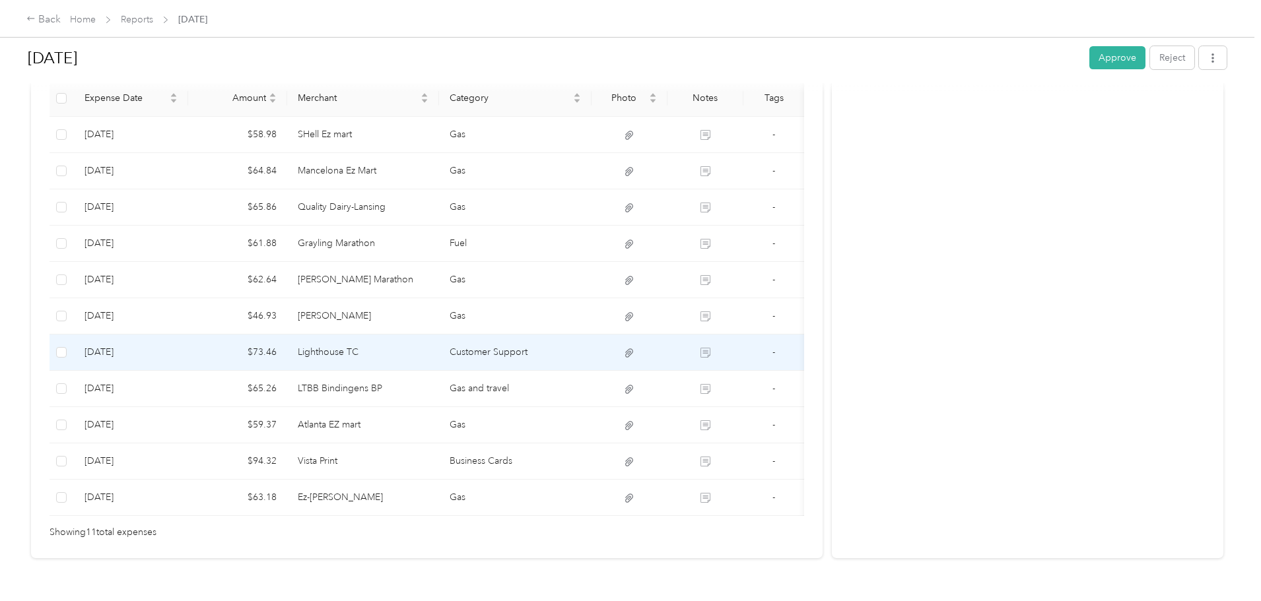
click at [440, 354] on td "Lighthouse TC" at bounding box center [363, 353] width 152 height 36
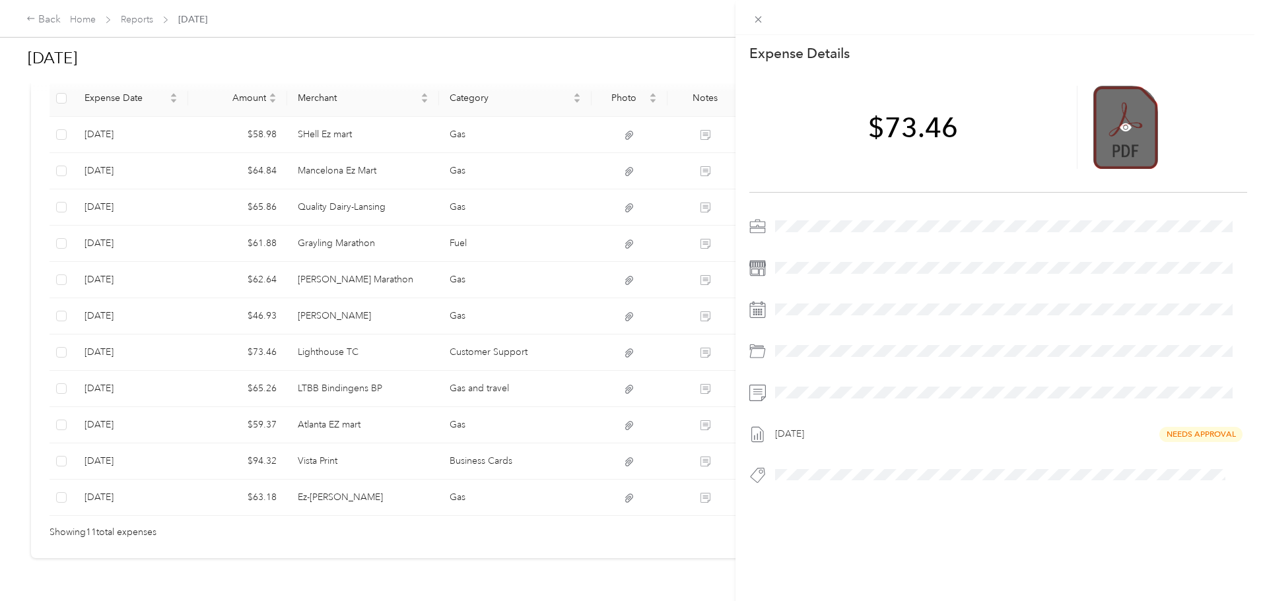
click at [1108, 125] on div at bounding box center [1125, 127] width 65 height 83
click at [1120, 129] on icon at bounding box center [1126, 127] width 12 height 12
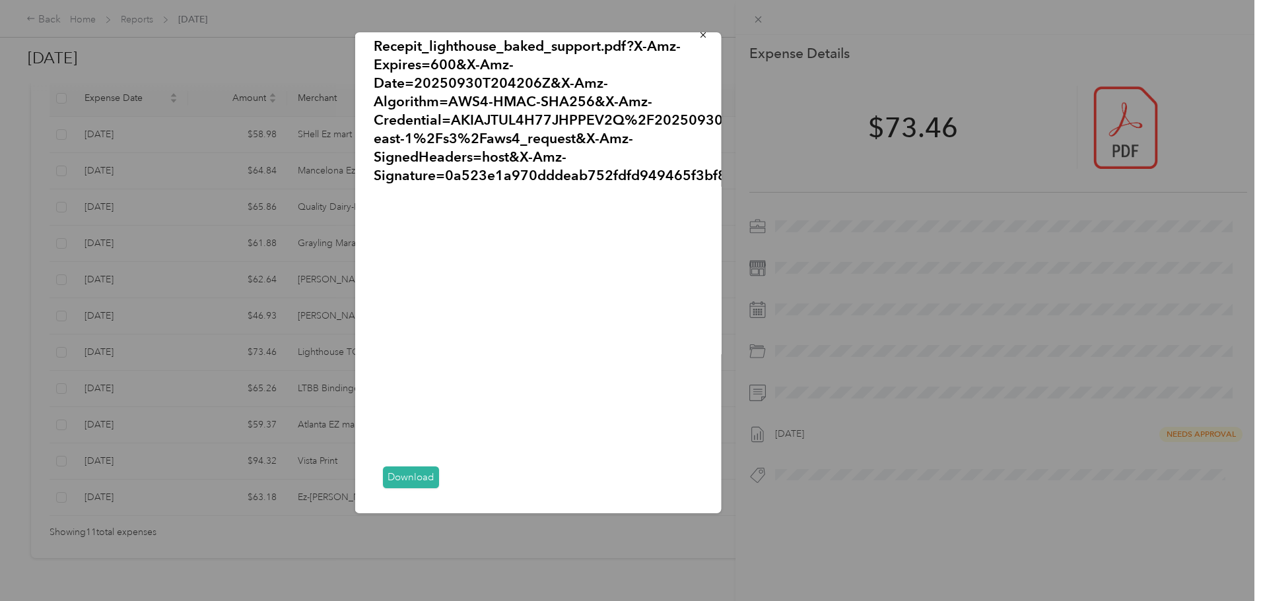
scroll to position [0, 0]
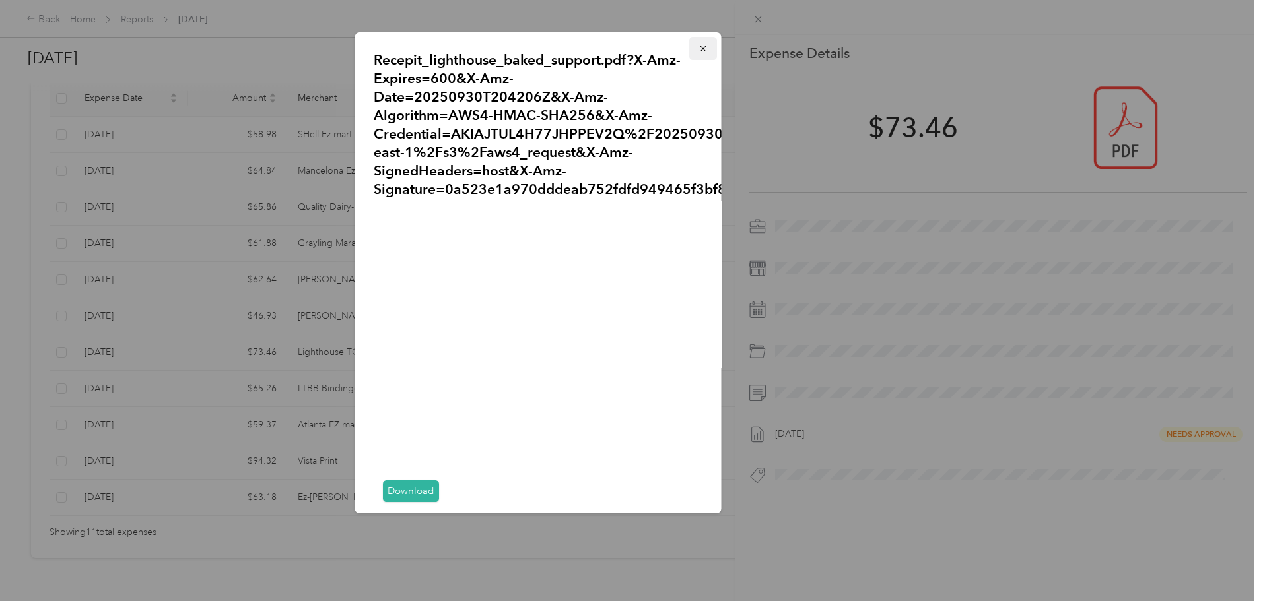
click at [698, 47] on icon "button" at bounding box center [702, 48] width 9 height 9
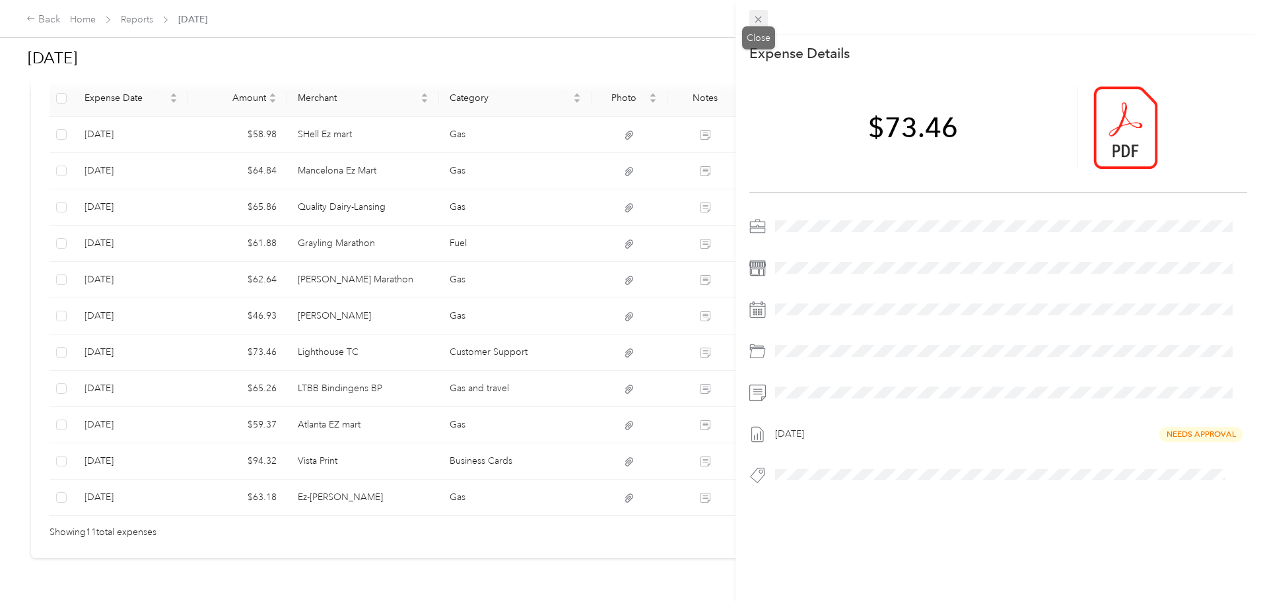
click at [758, 18] on icon at bounding box center [758, 20] width 7 height 7
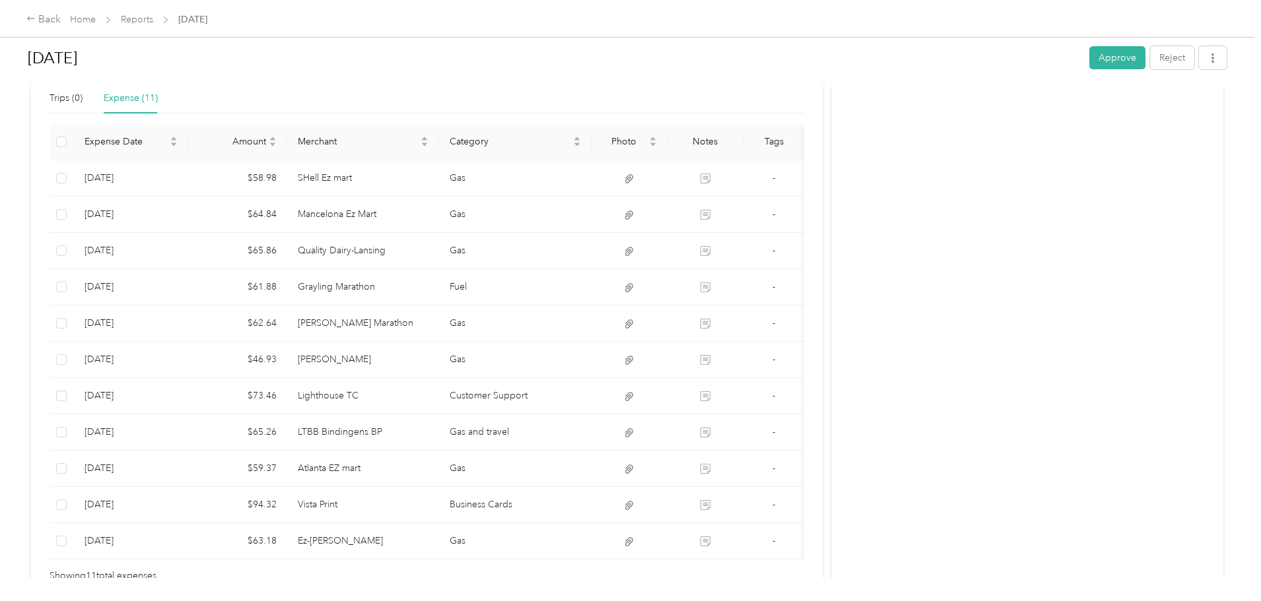
scroll to position [308, 0]
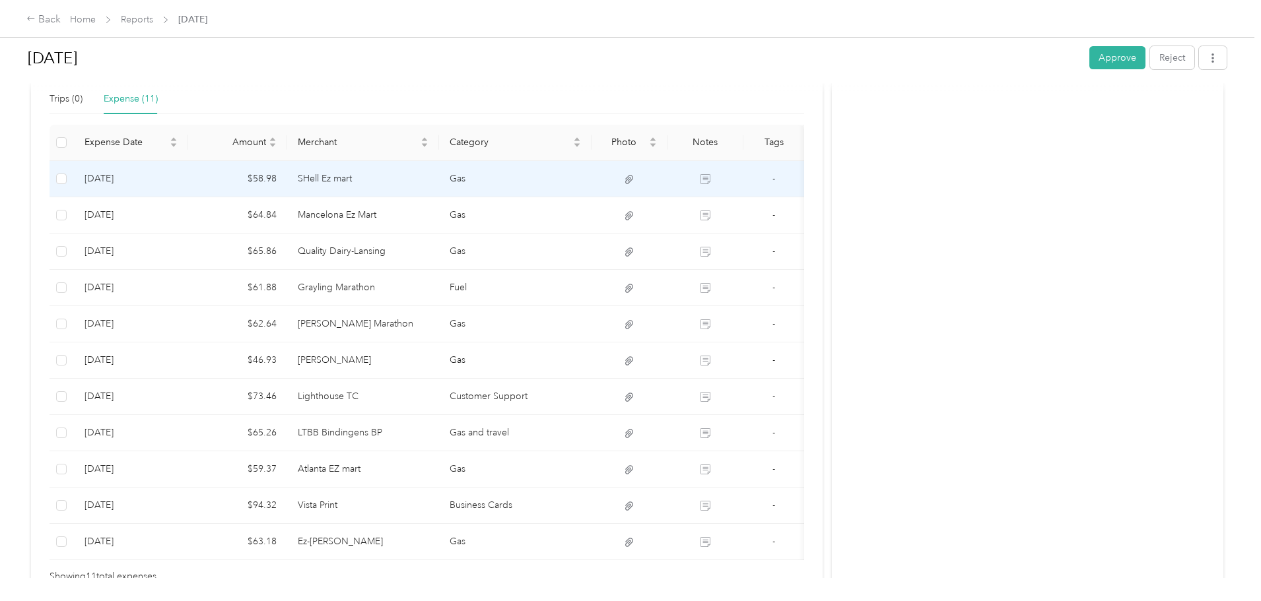
click at [287, 175] on td "$58.98" at bounding box center [237, 179] width 99 height 36
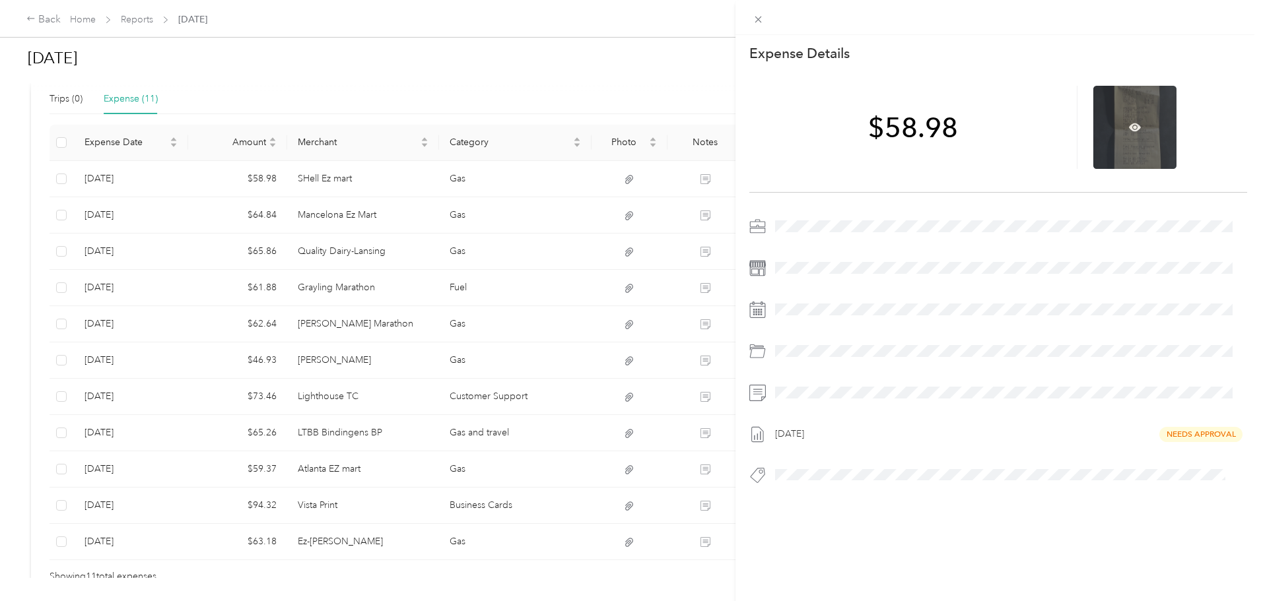
click at [1124, 136] on div at bounding box center [1134, 127] width 83 height 83
click at [1130, 129] on icon at bounding box center [1135, 127] width 12 height 12
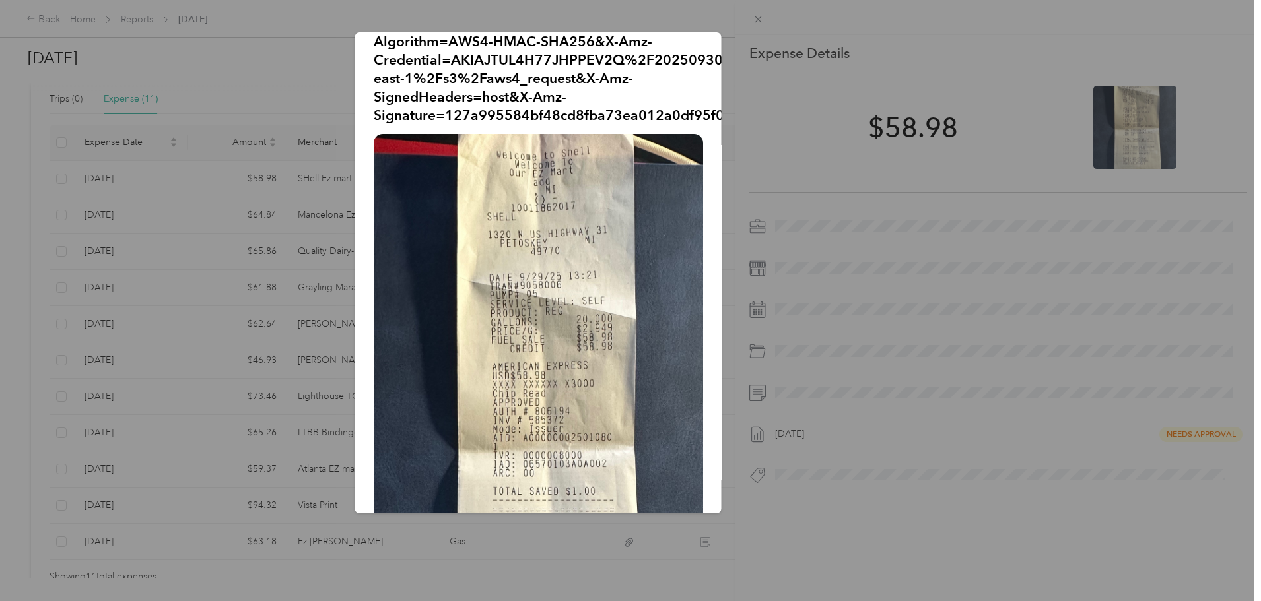
scroll to position [0, 0]
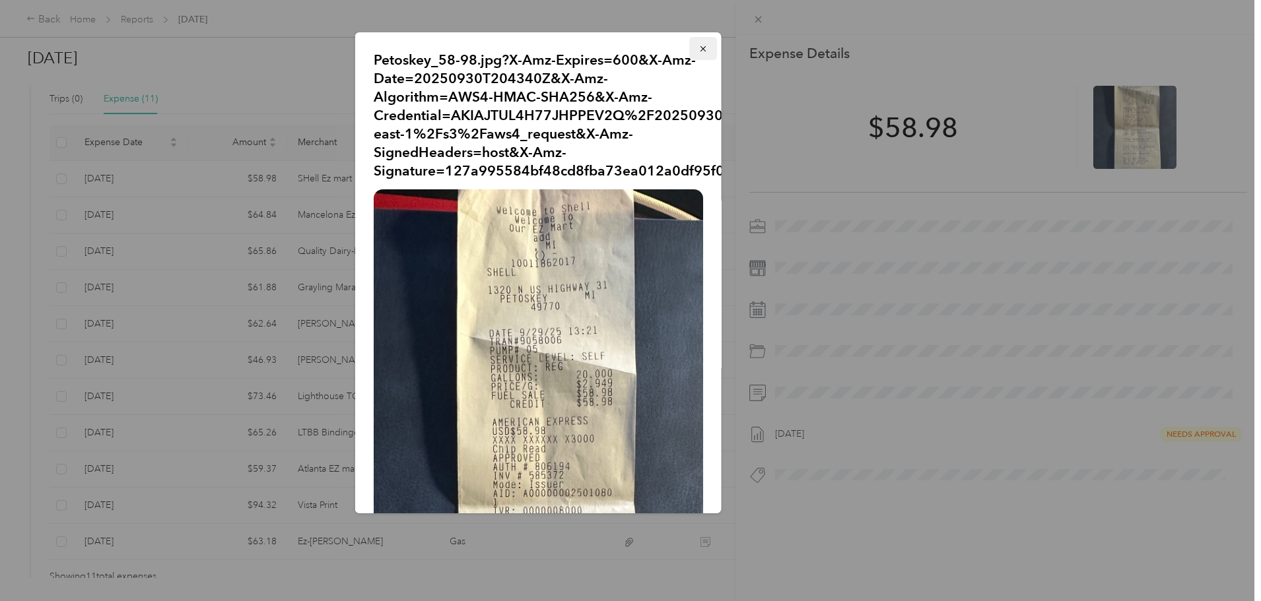
click at [700, 46] on icon "button" at bounding box center [702, 48] width 5 height 5
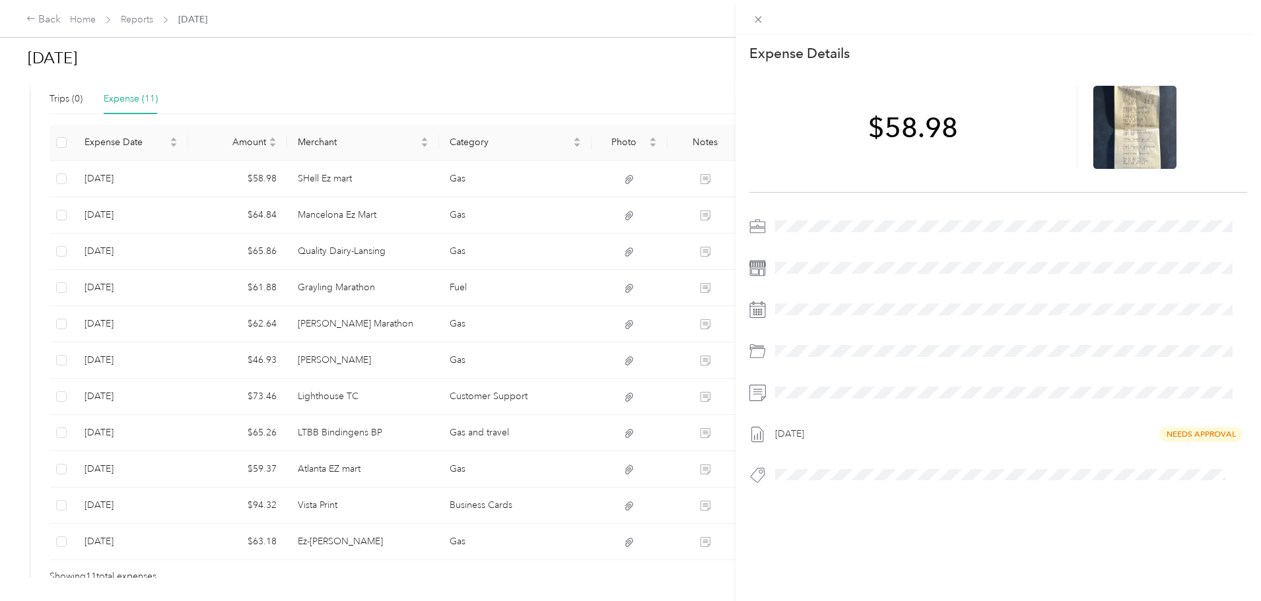
click at [654, 431] on div "This expense cannot be edited because it is either under review, approved, or p…" at bounding box center [630, 300] width 1261 height 601
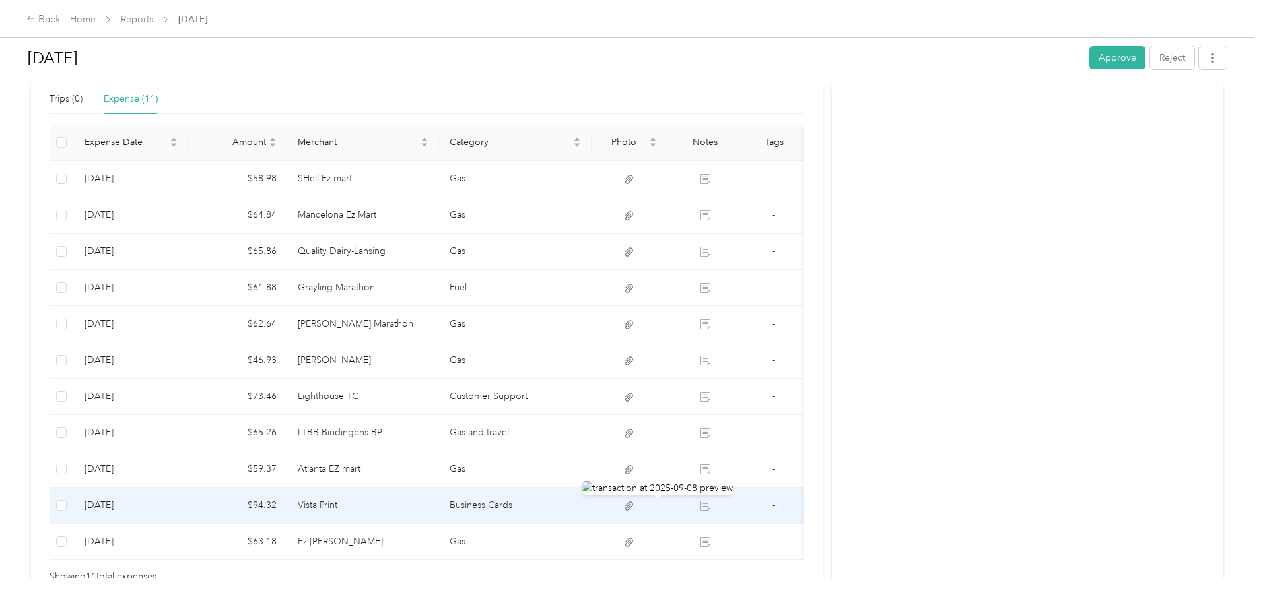
click at [633, 504] on icon at bounding box center [629, 506] width 8 height 9
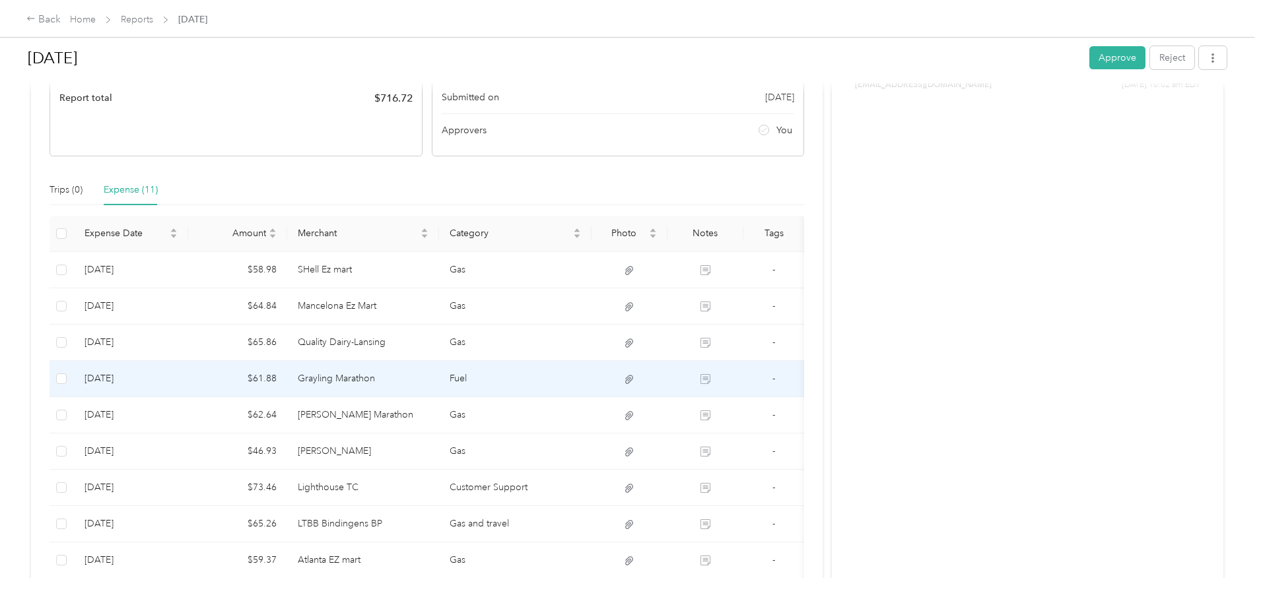
scroll to position [1, 0]
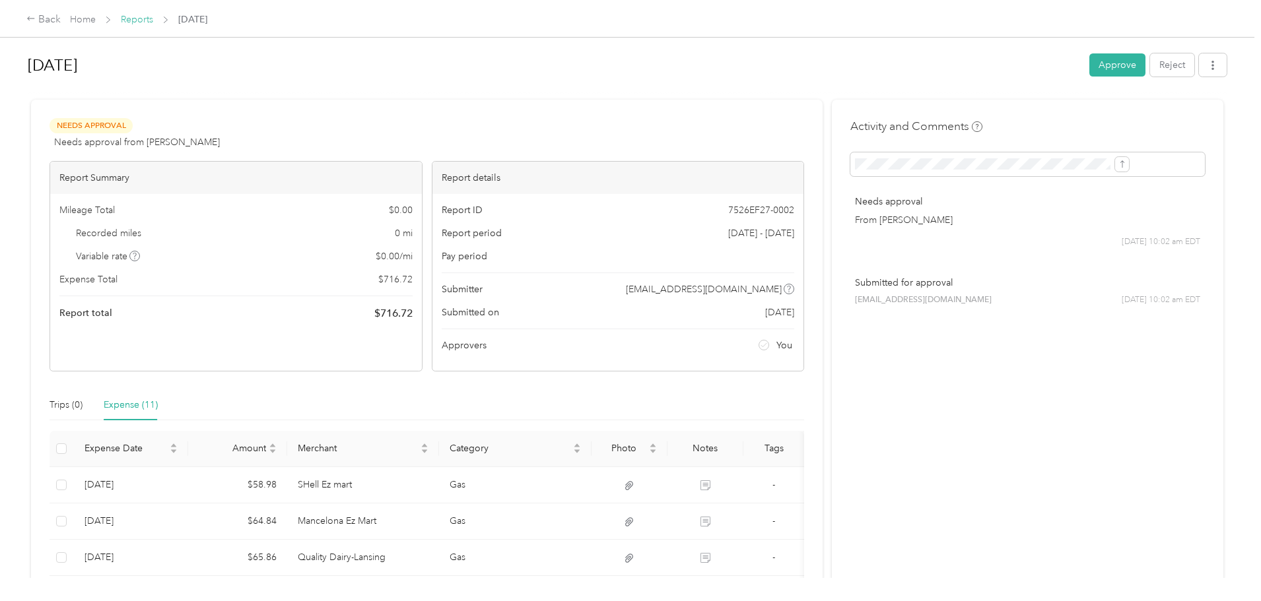
click at [153, 22] on link "Reports" at bounding box center [137, 19] width 32 height 11
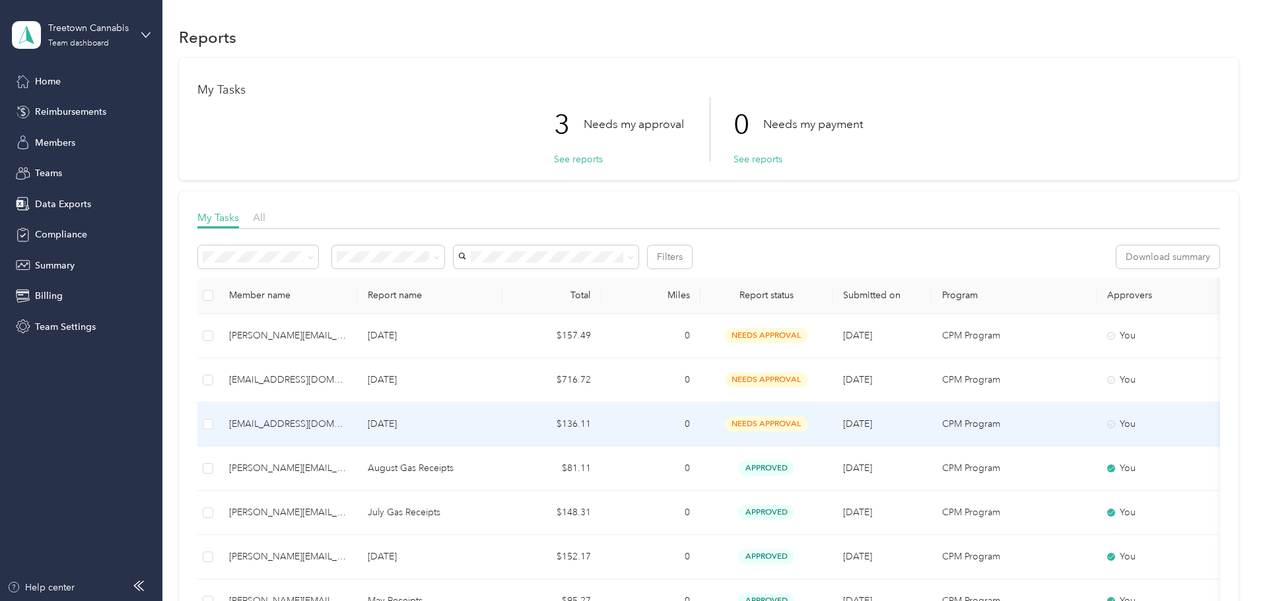
click at [347, 424] on div "[EMAIL_ADDRESS][DOMAIN_NAME]" at bounding box center [288, 424] width 118 height 15
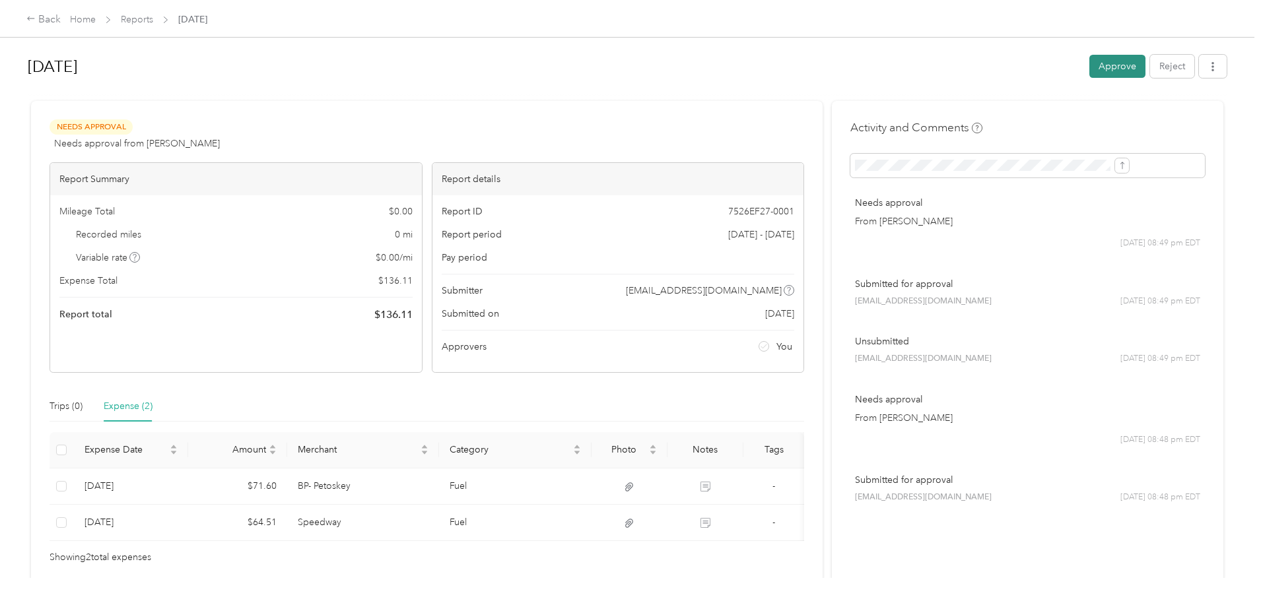
click at [1089, 63] on button "Approve" at bounding box center [1117, 66] width 56 height 23
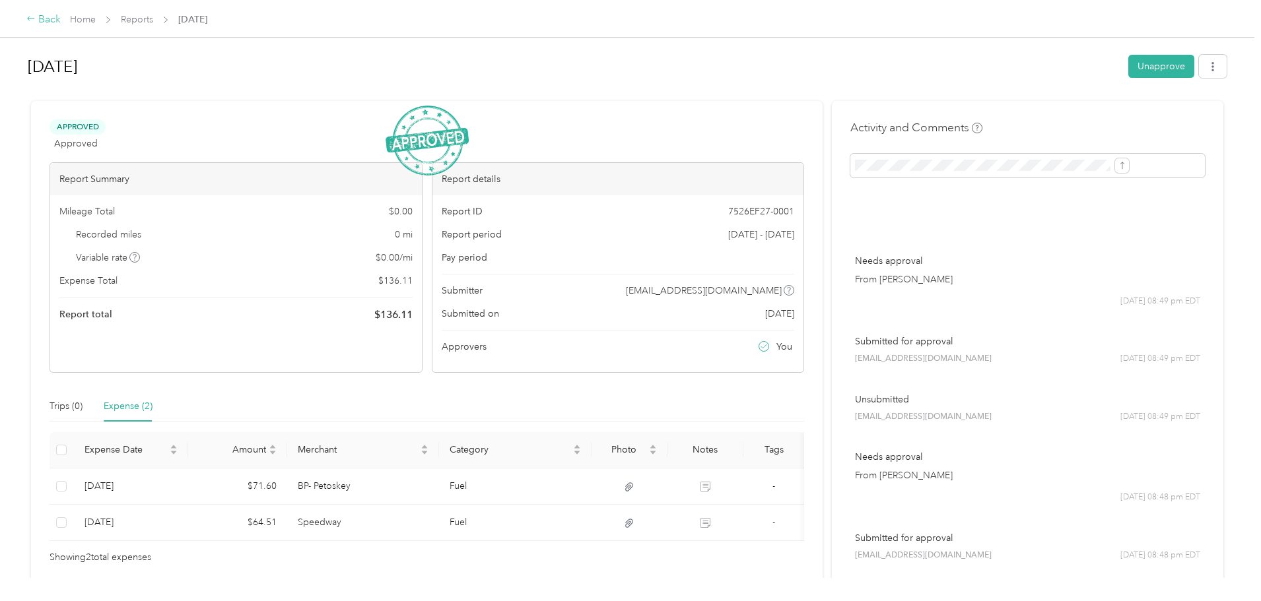
click at [61, 19] on div "Back" at bounding box center [43, 20] width 34 height 16
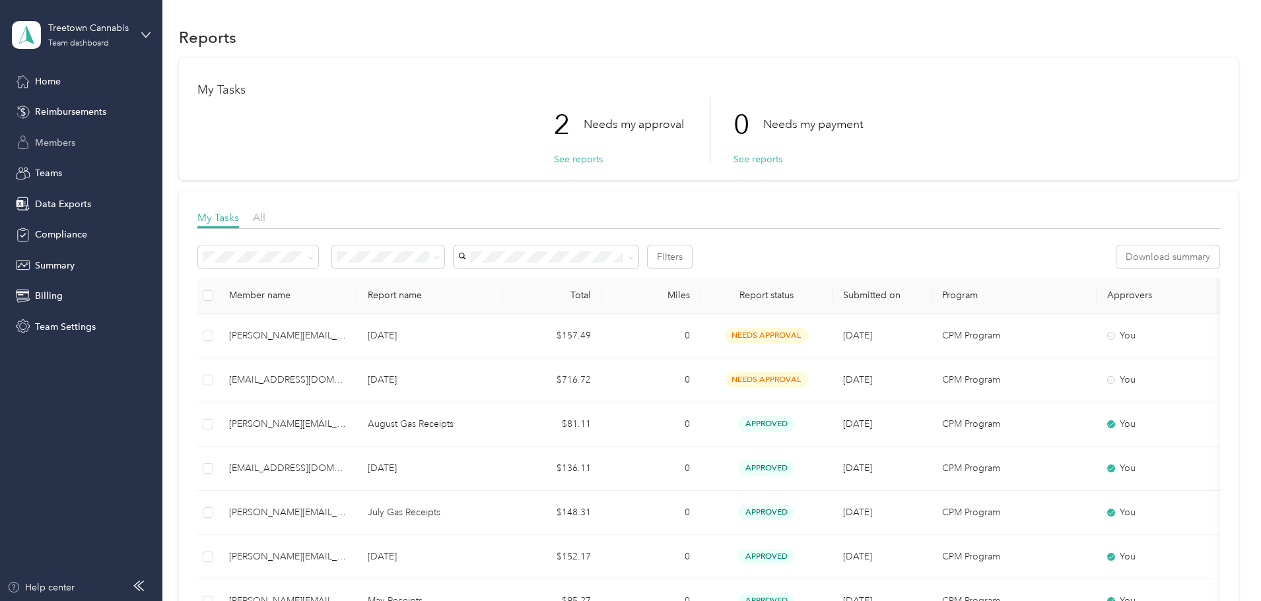
click at [44, 151] on div "Members" at bounding box center [81, 143] width 139 height 24
